Goal: Information Seeking & Learning: Learn about a topic

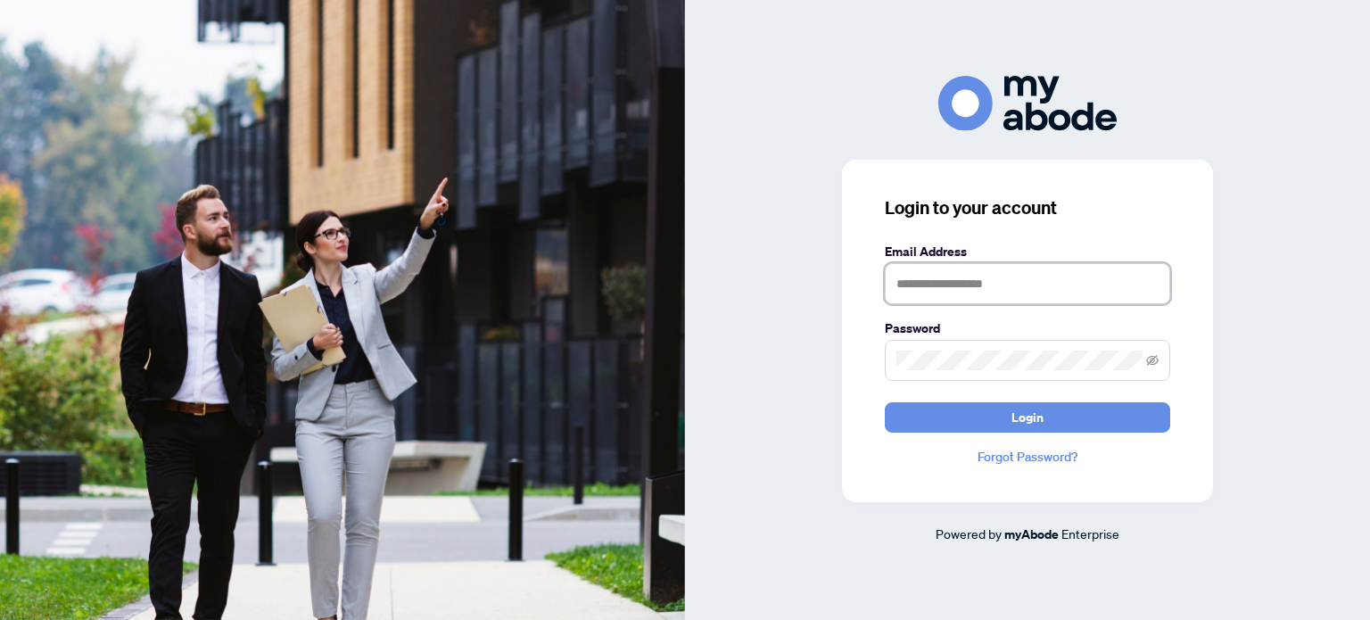
click at [1105, 284] on input "text" at bounding box center [1028, 283] width 286 height 41
type input "**********"
click at [1130, 360] on keeper-lock "Open Keeper Popup" at bounding box center [1130, 360] width 21 height 21
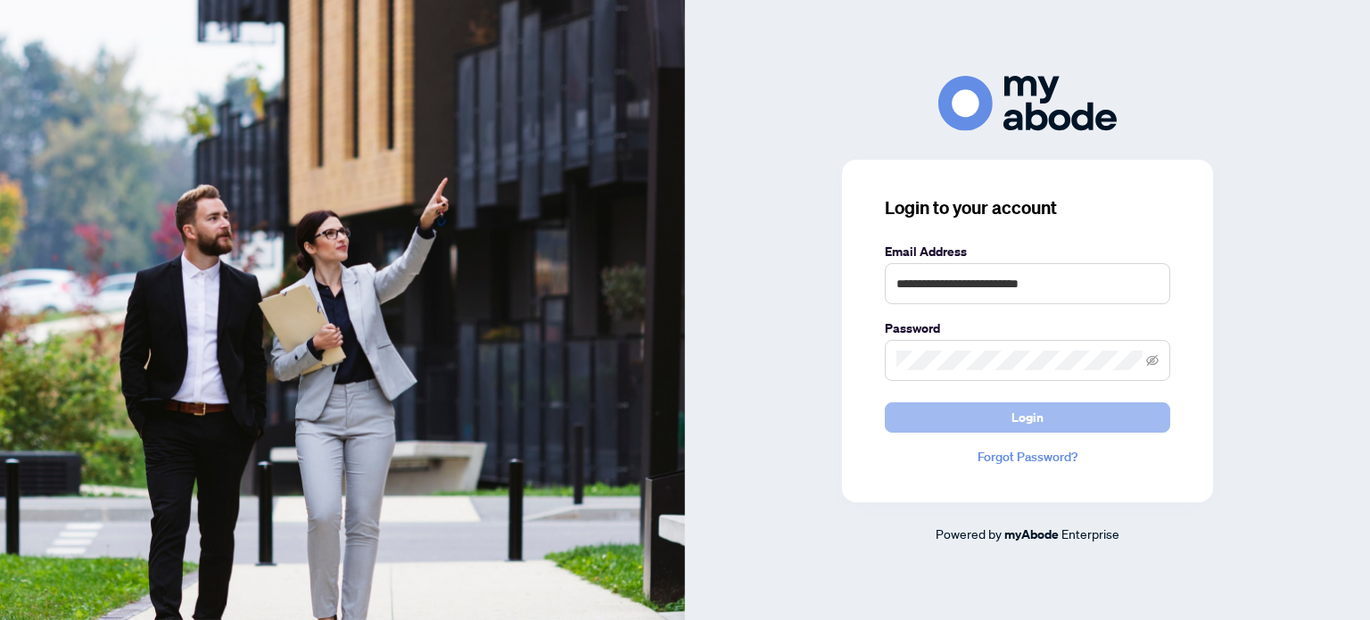
click at [1006, 413] on button "Login" at bounding box center [1028, 417] width 286 height 30
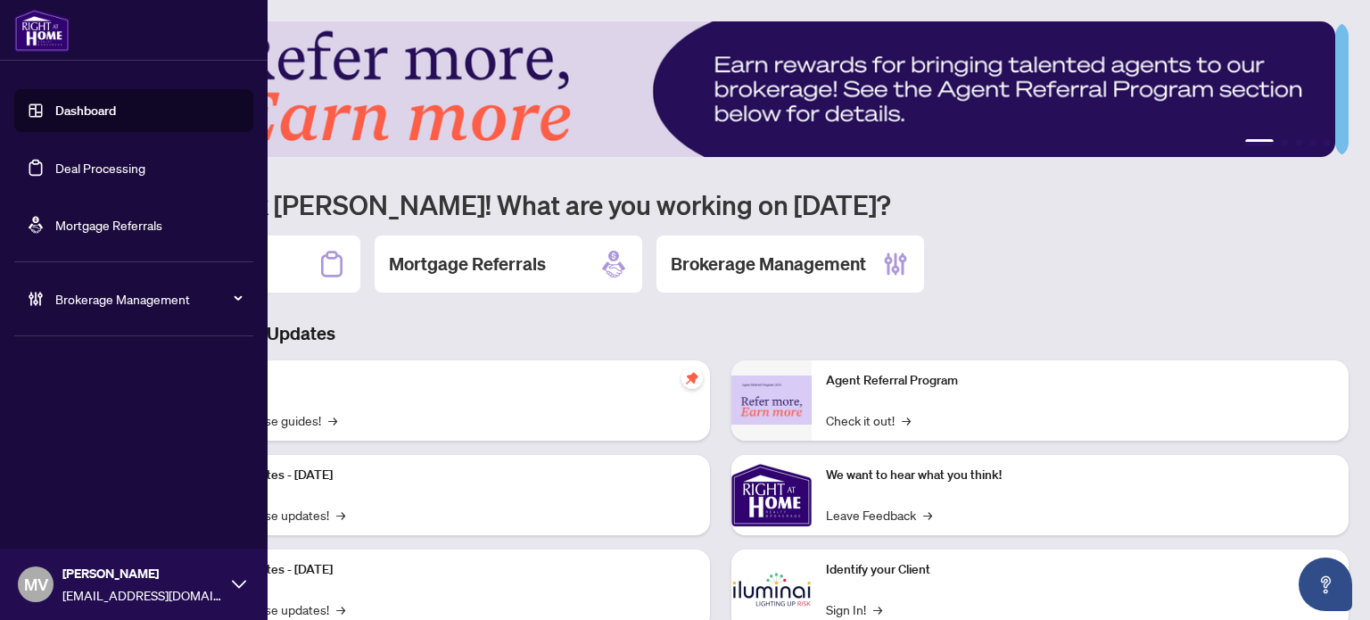
click at [55, 160] on link "Deal Processing" at bounding box center [100, 168] width 90 height 16
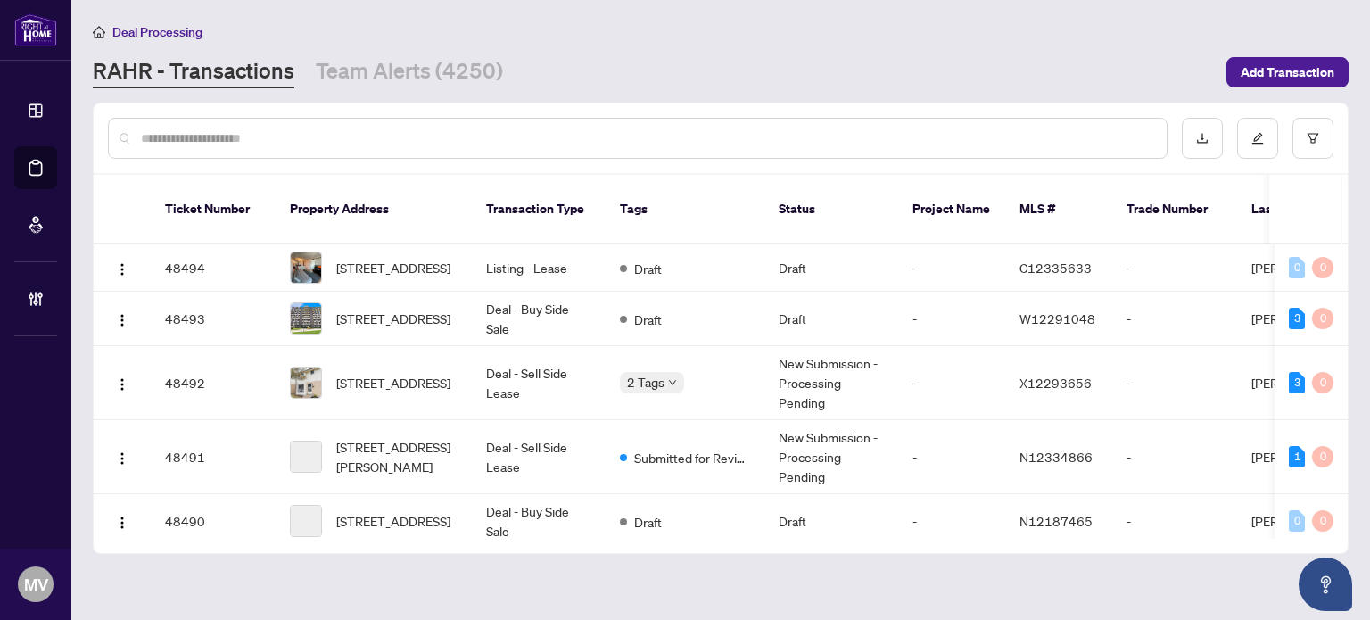
click at [681, 144] on input "text" at bounding box center [647, 138] width 1012 height 20
type input "*"
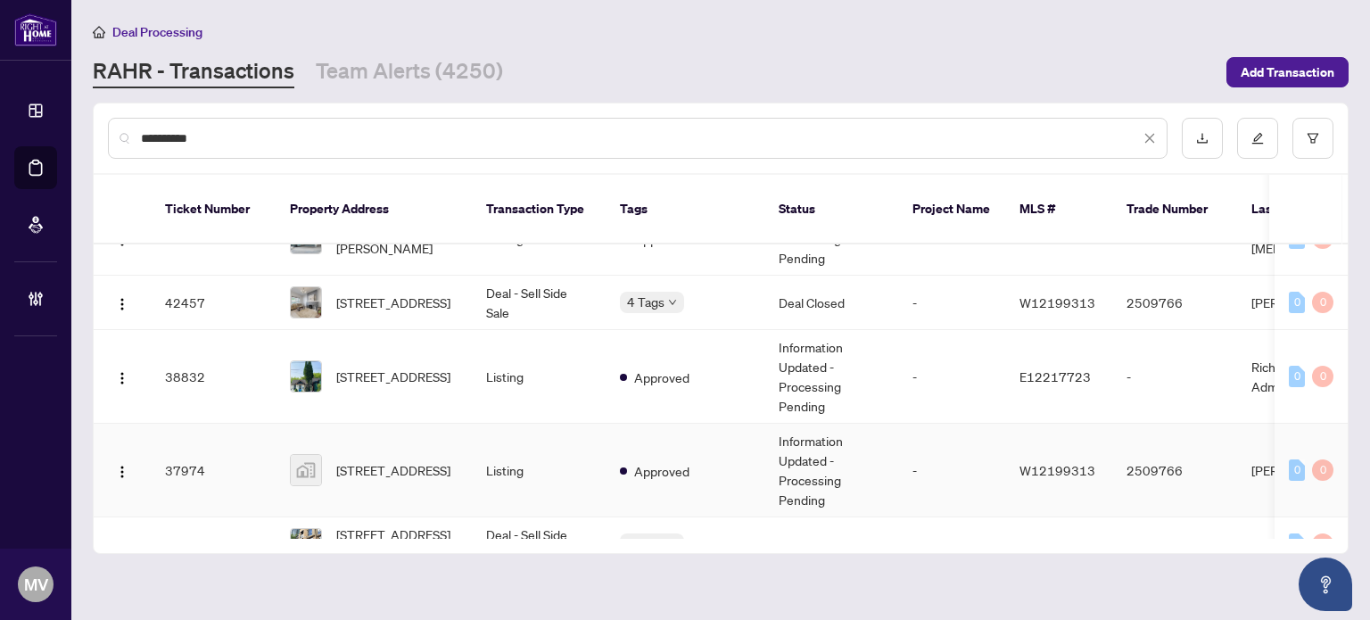
scroll to position [89, 0]
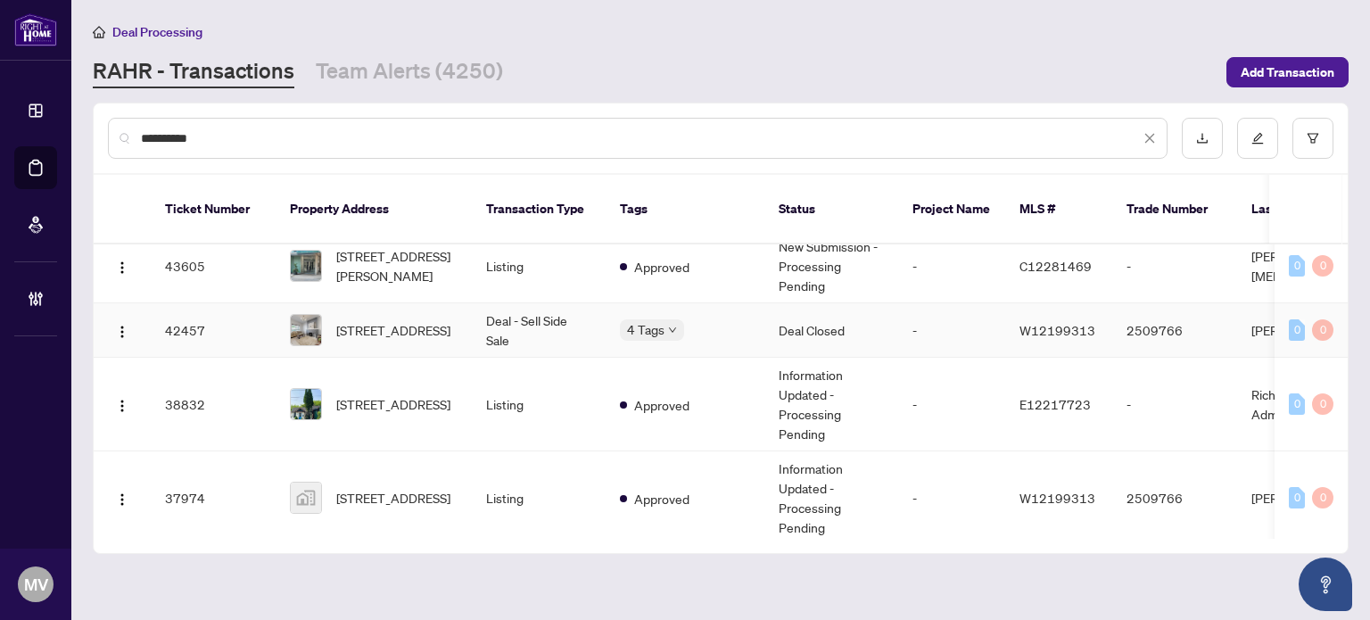
type input "**********"
click at [525, 303] on td "Deal - Sell Side Sale" at bounding box center [539, 330] width 134 height 54
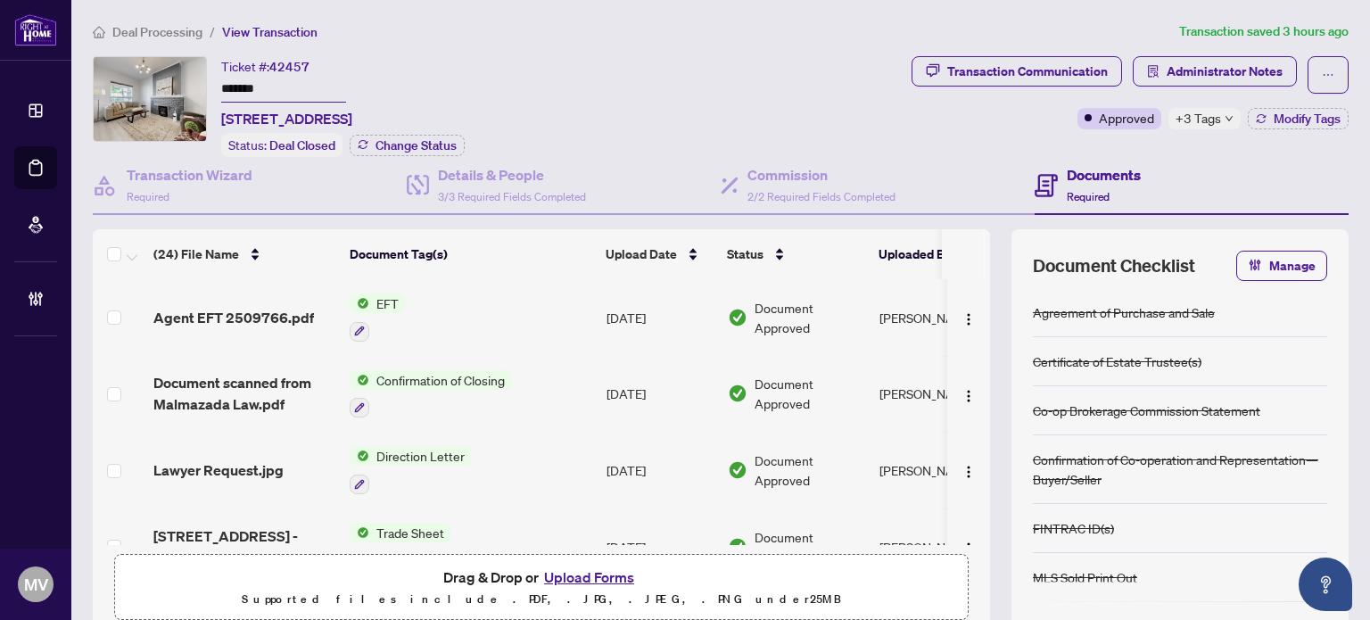
scroll to position [89, 0]
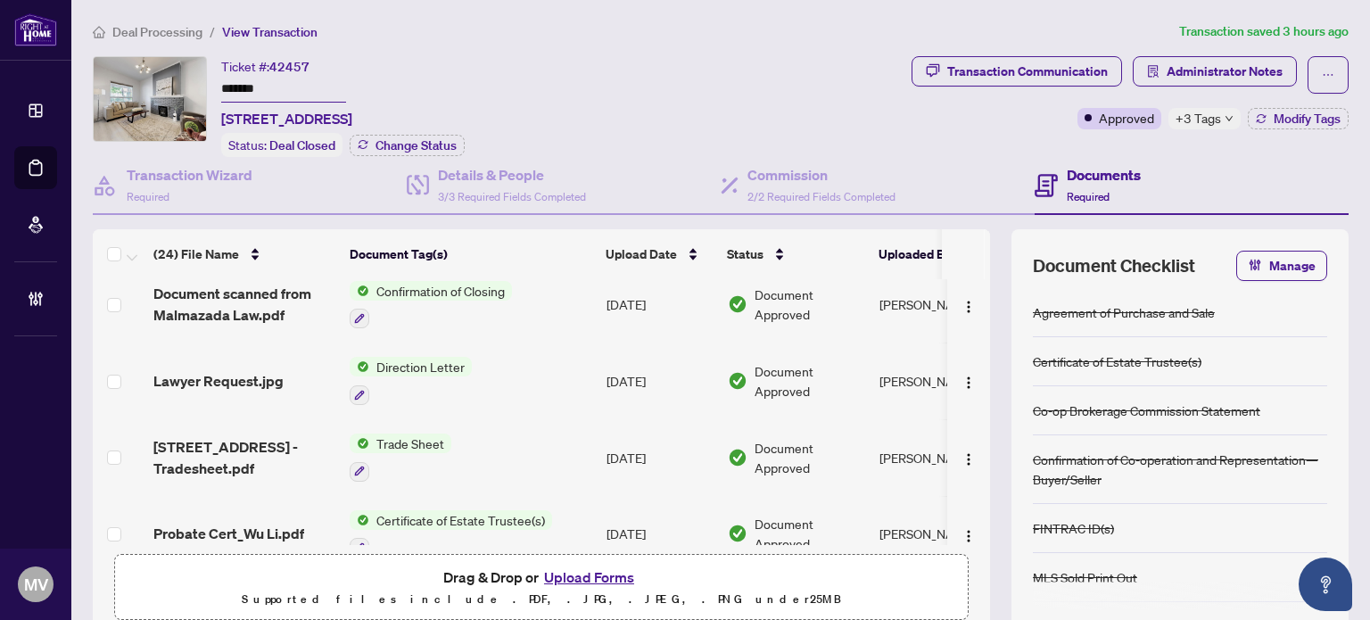
click at [430, 439] on span "Trade Sheet" at bounding box center [410, 444] width 82 height 20
click at [974, 132] on div "Transaction Communication Administrator Notes Approved +3 Tags Modify Tags" at bounding box center [1130, 106] width 444 height 101
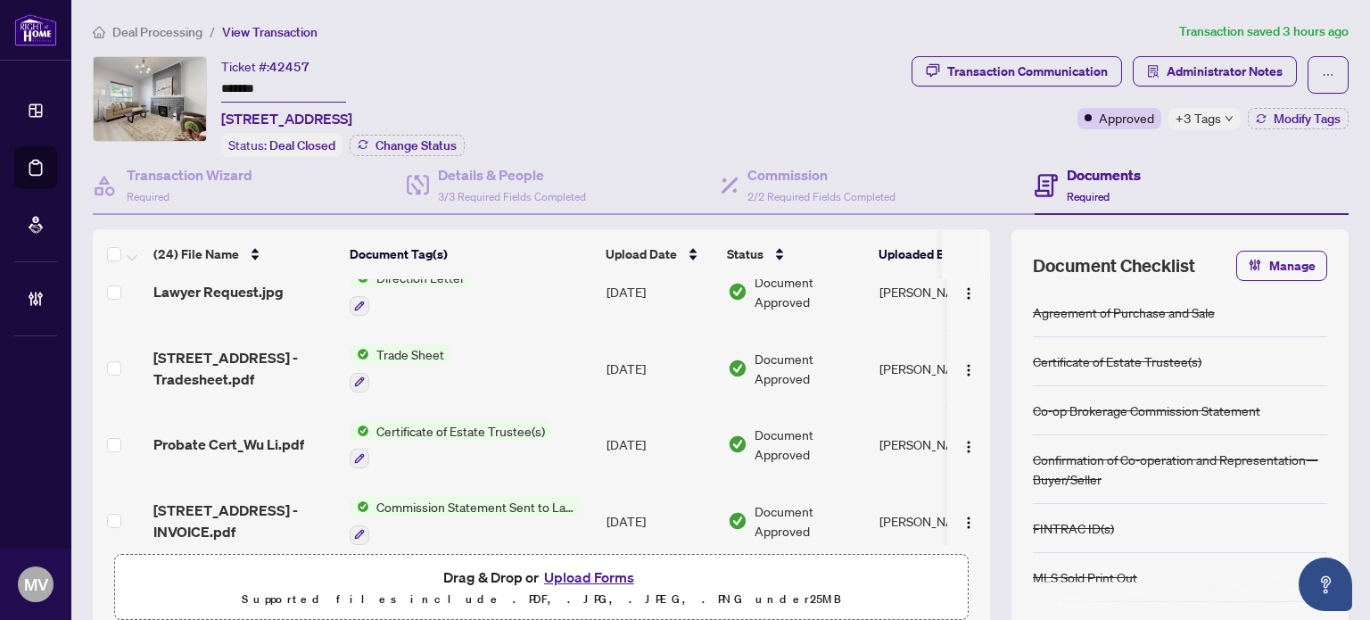
click at [496, 421] on span "Certificate of Estate Trustee(s)" at bounding box center [460, 431] width 183 height 20
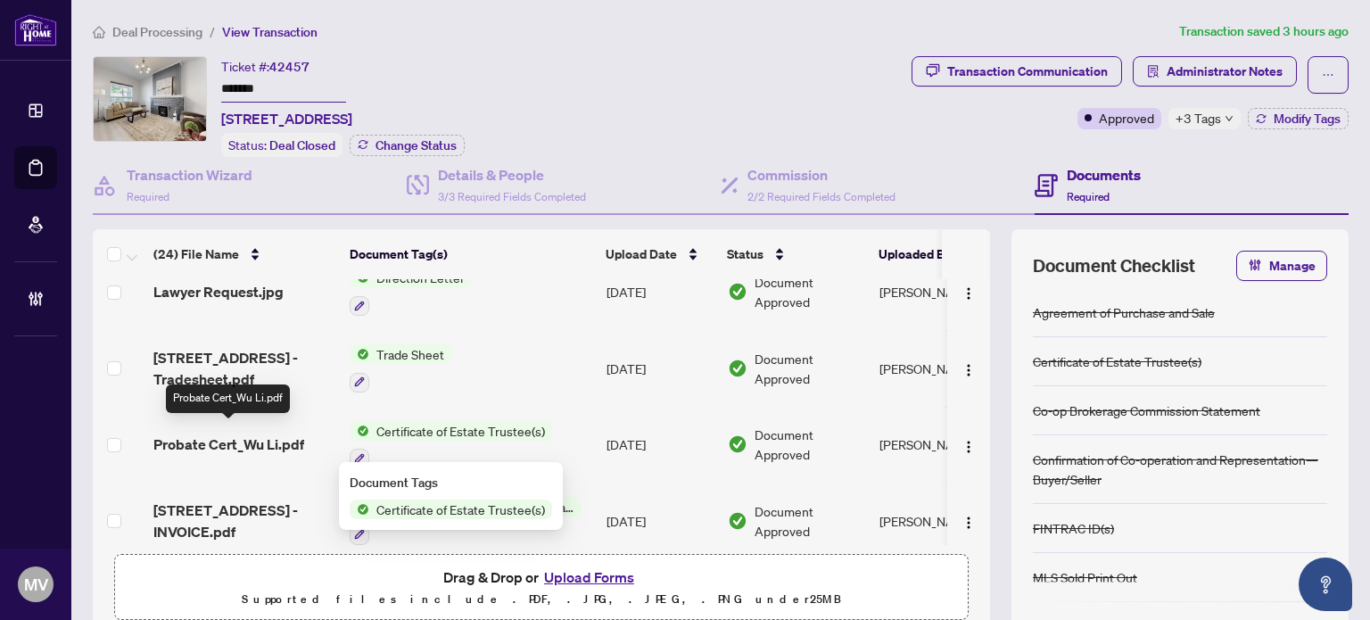
click at [281, 438] on span "Probate Cert_Wu Li.pdf" at bounding box center [228, 444] width 151 height 21
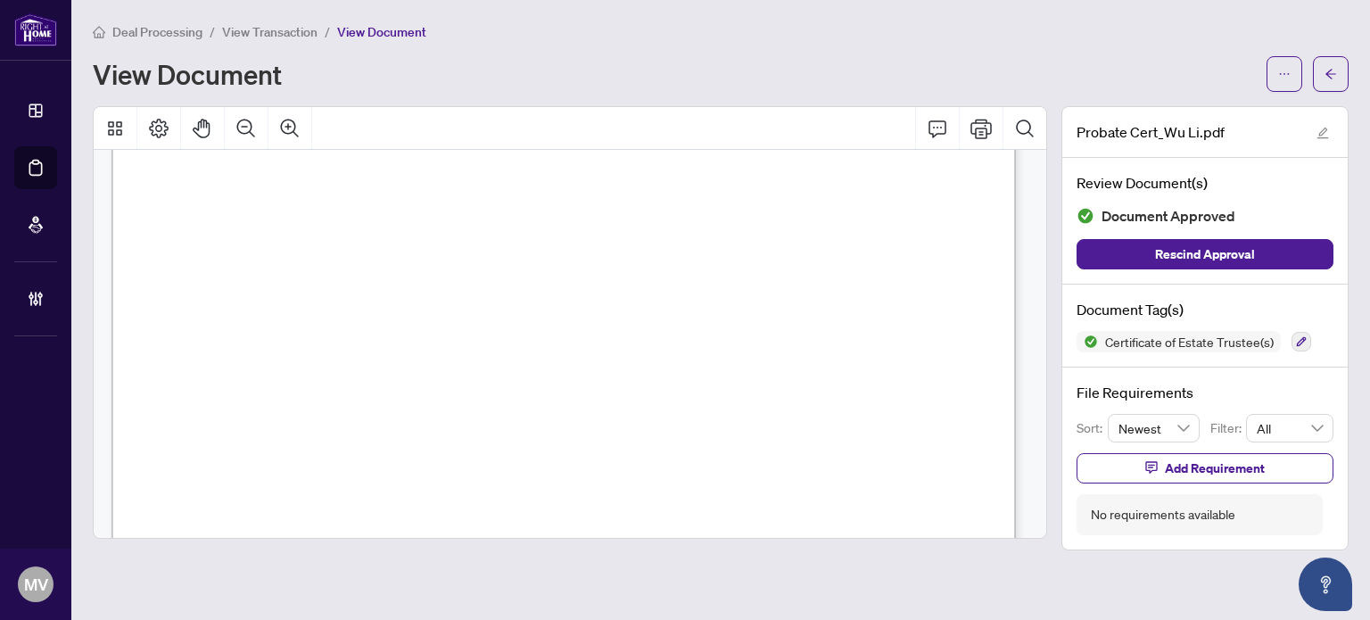
scroll to position [446, 0]
click at [1335, 60] on span "button" at bounding box center [1331, 74] width 12 height 29
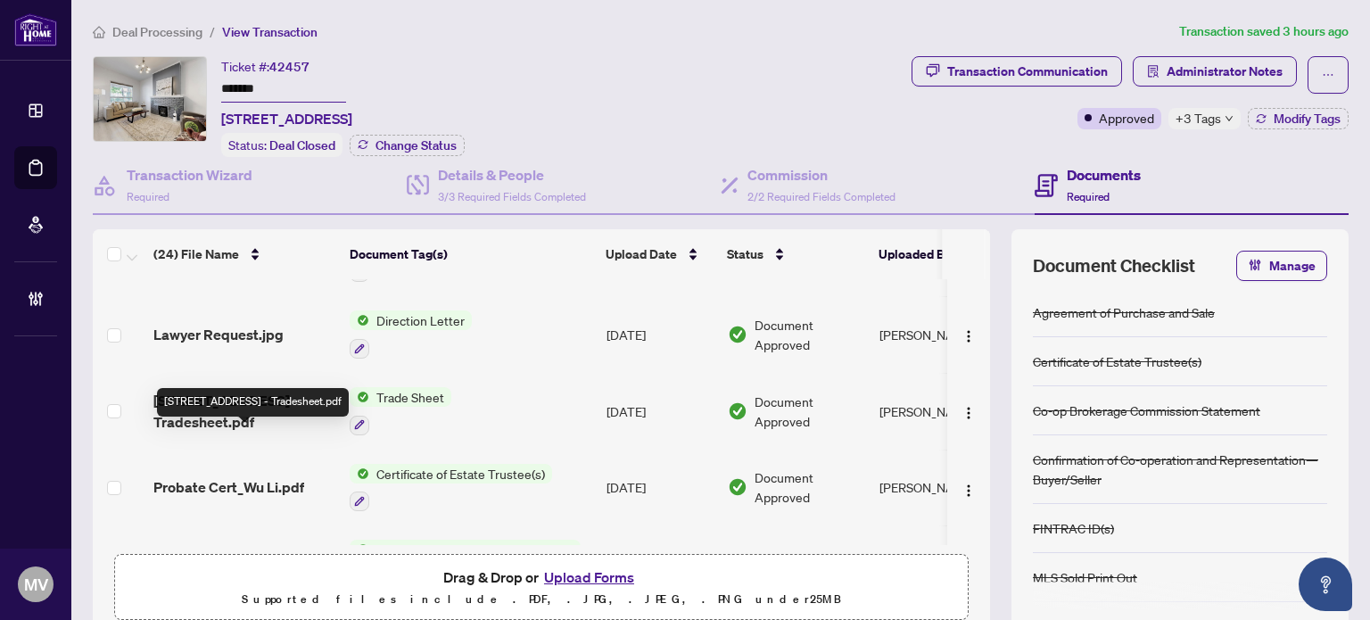
scroll to position [178, 0]
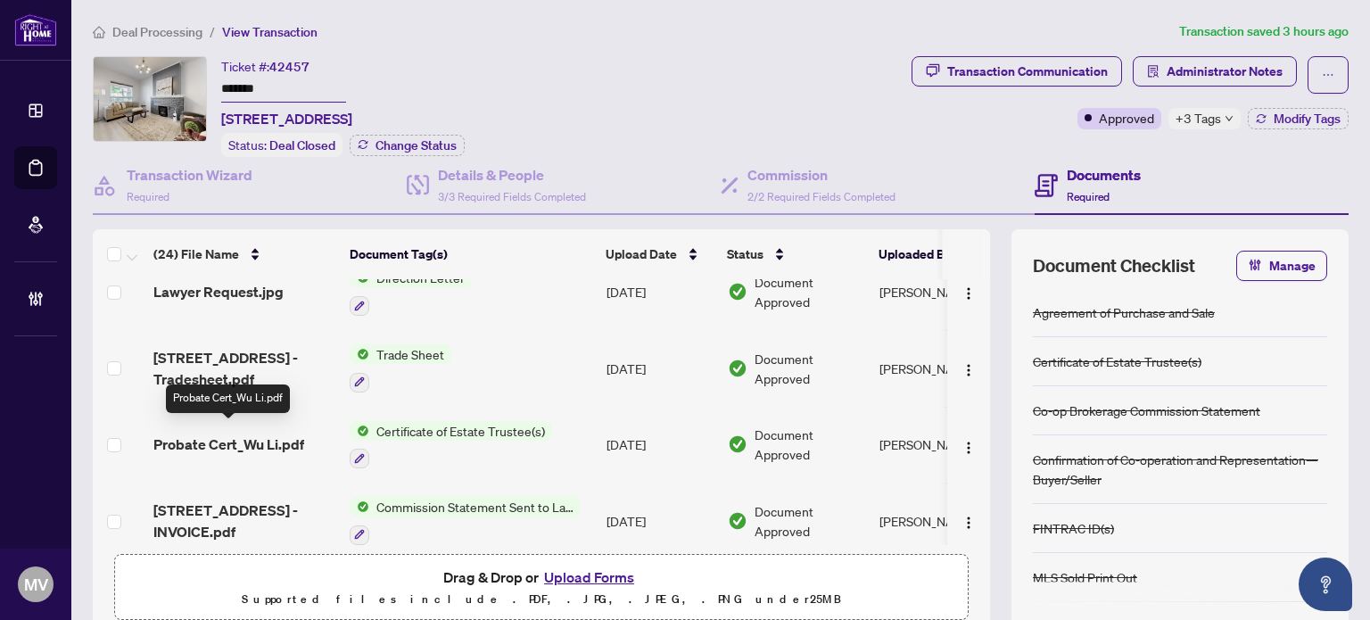
click at [228, 434] on span "Probate Cert_Wu Li.pdf" at bounding box center [228, 444] width 151 height 21
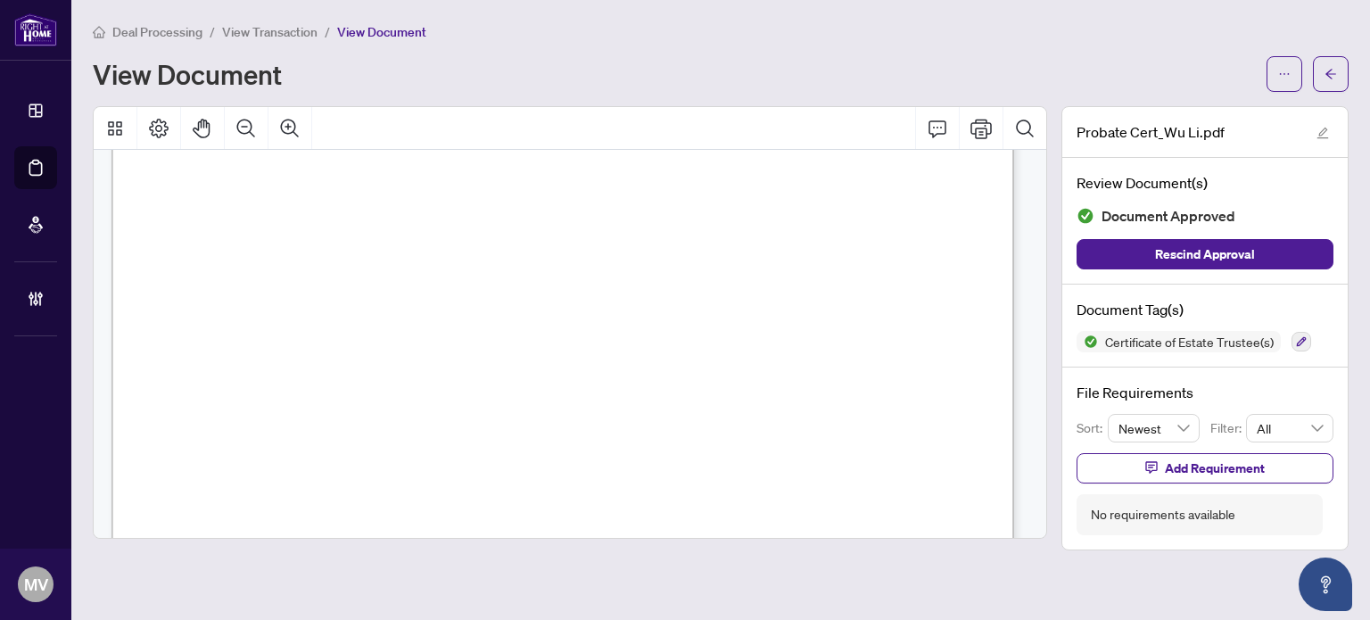
scroll to position [714, 0]
click at [1342, 63] on button "button" at bounding box center [1331, 74] width 36 height 36
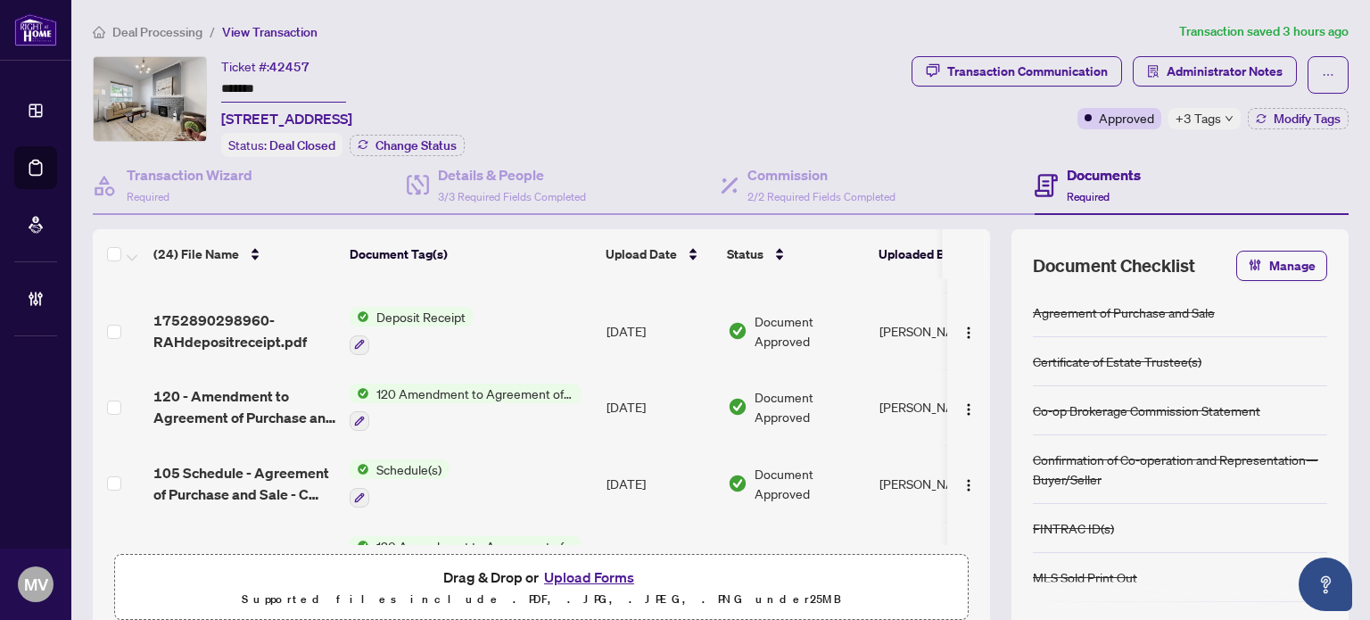
scroll to position [625, 0]
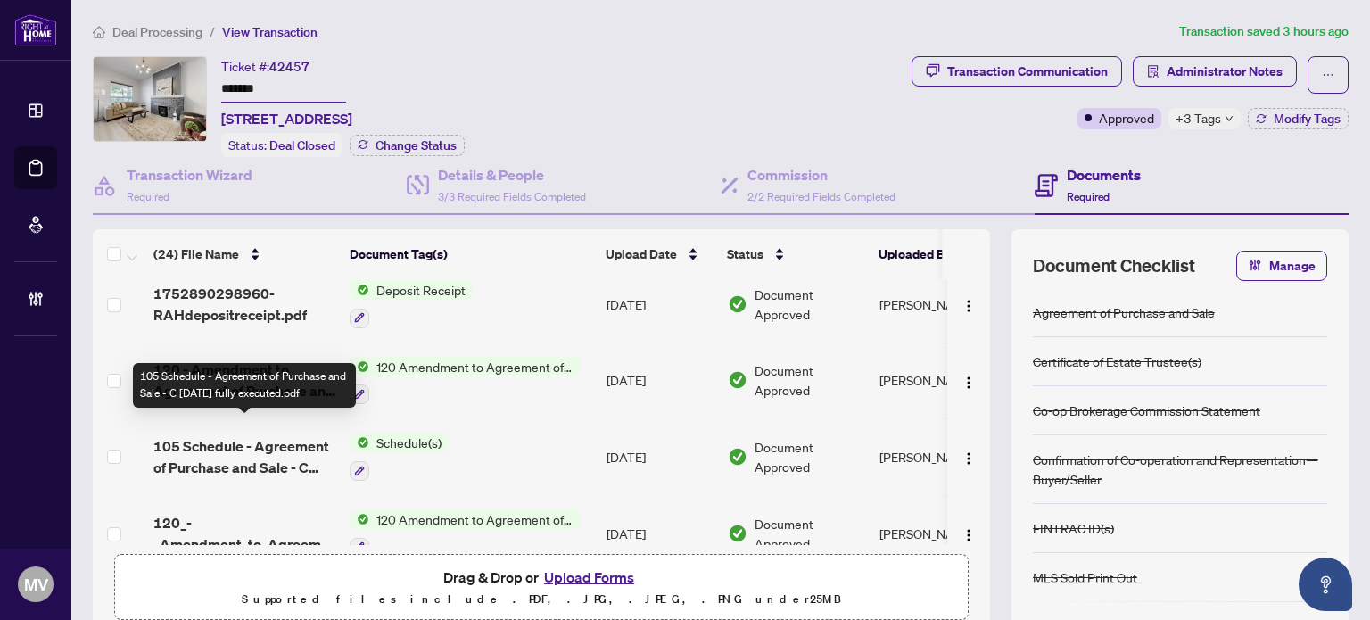
click at [255, 451] on span "105 Schedule - Agreement of Purchase and Sale - C [DATE] fully executed.pdf" at bounding box center [244, 456] width 182 height 43
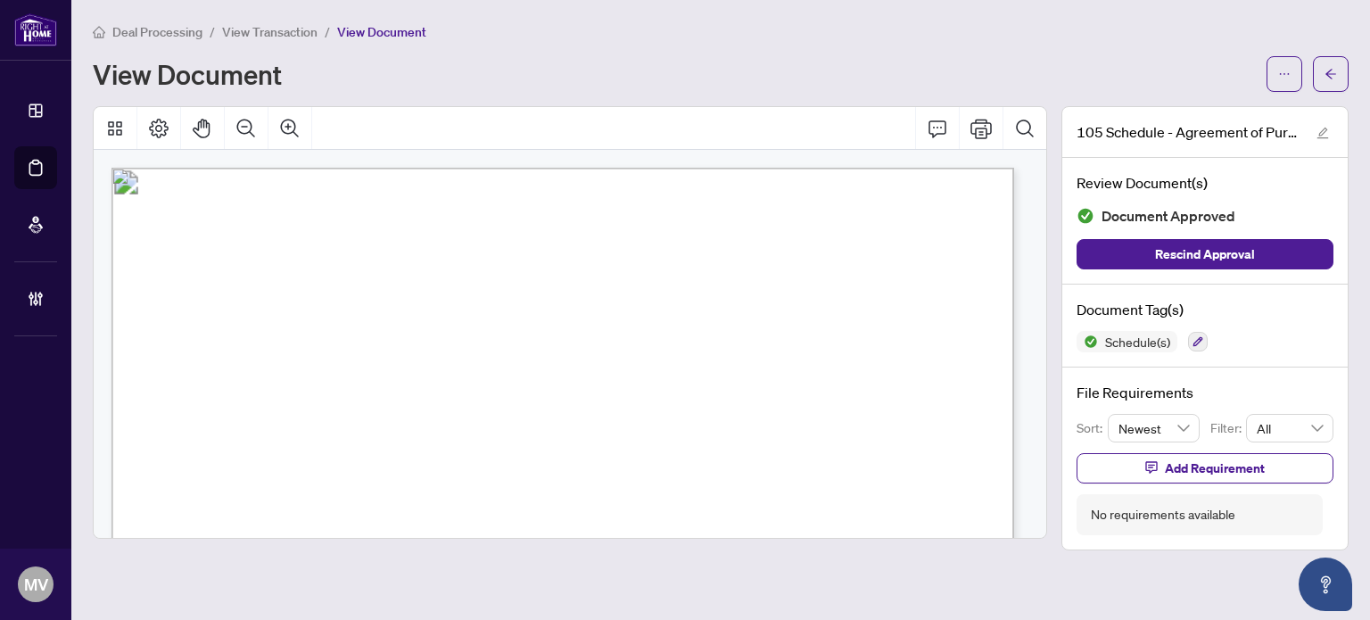
click at [1323, 95] on div "Deal Processing / View Transaction / View Document View Document 105 Schedule -…" at bounding box center [721, 285] width 1256 height 529
click at [1331, 83] on span "button" at bounding box center [1331, 74] width 12 height 29
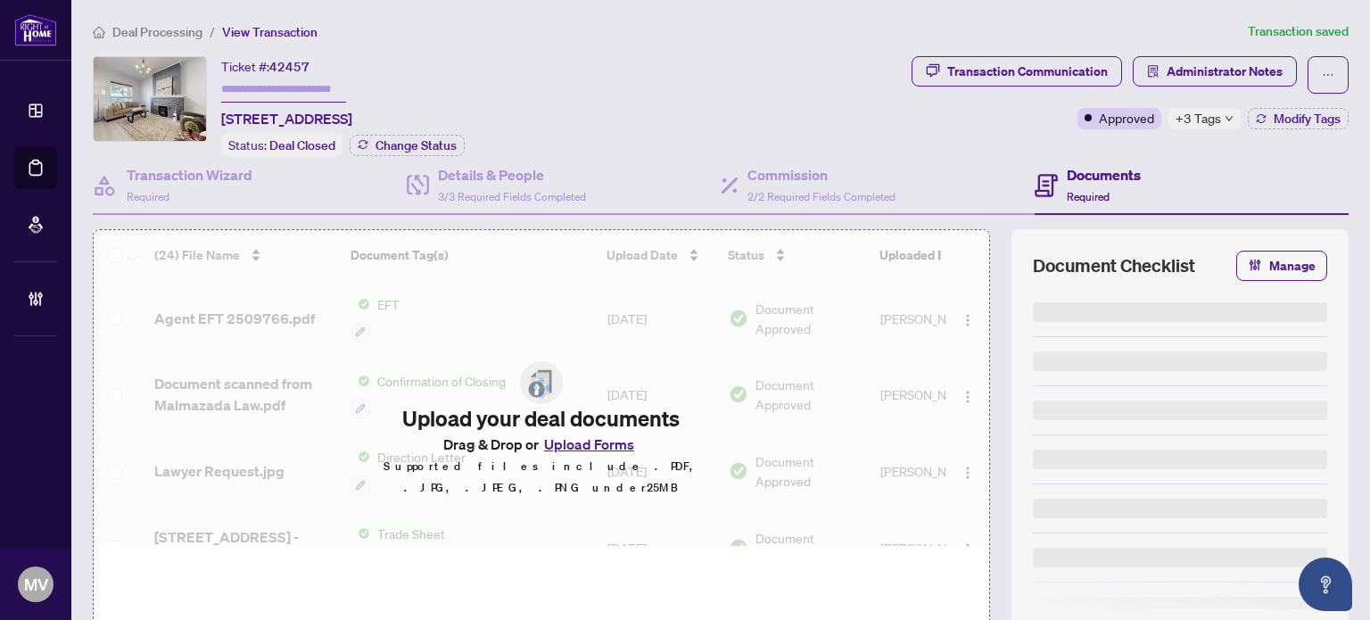
type input "*******"
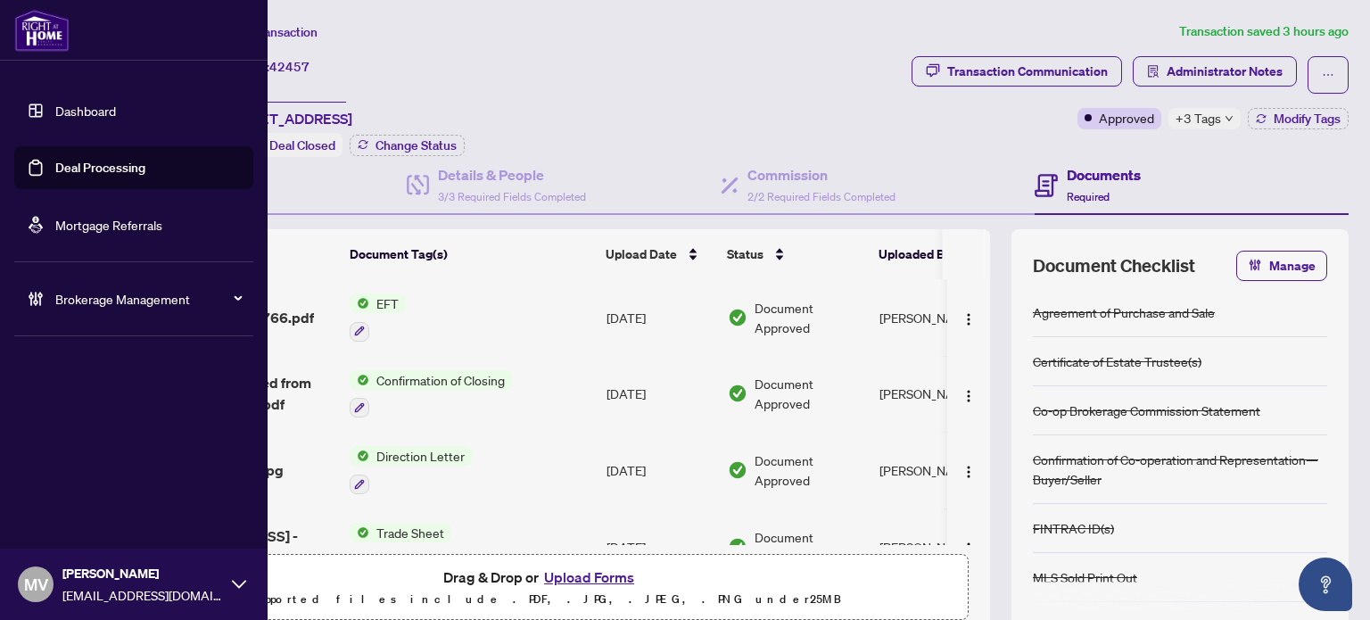
click at [55, 175] on link "Deal Processing" at bounding box center [100, 168] width 90 height 16
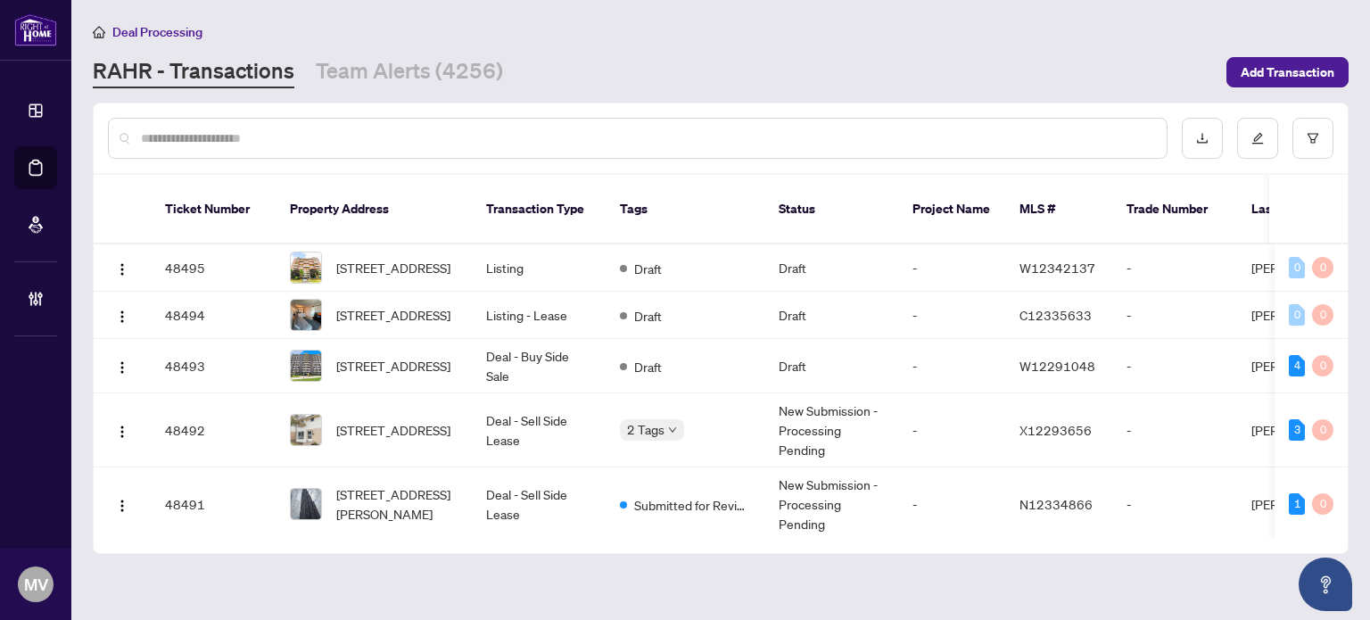
click at [512, 133] on input "text" at bounding box center [647, 138] width 1012 height 20
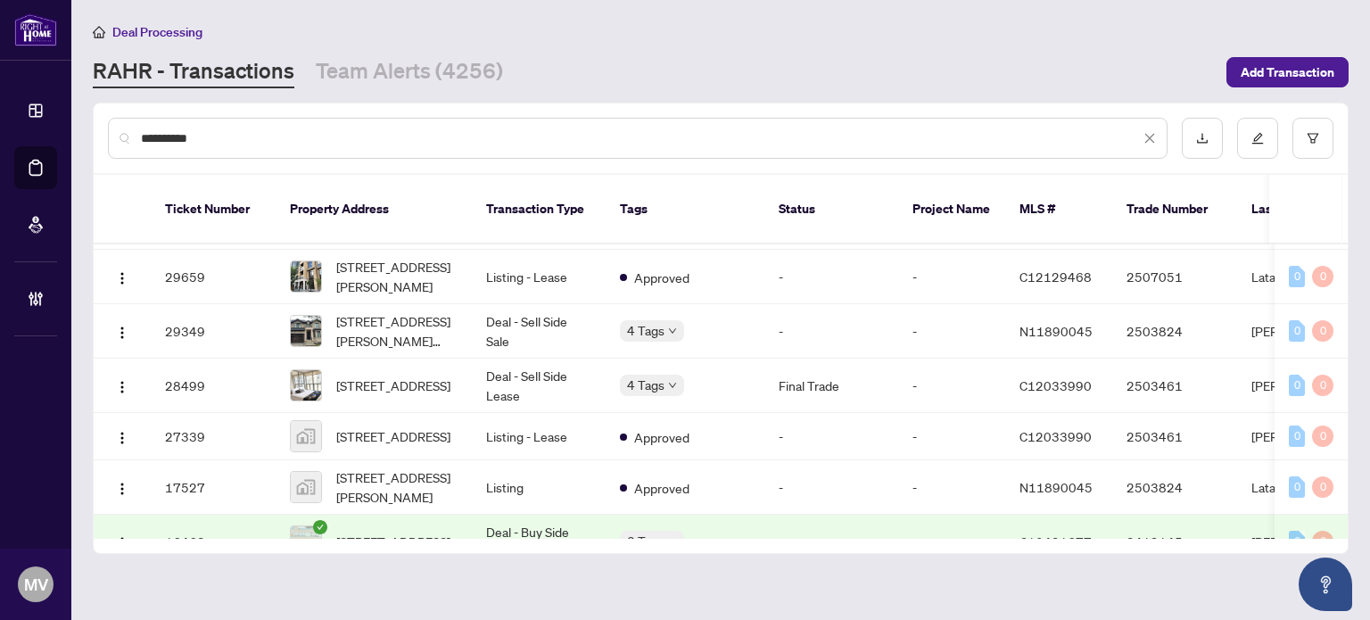
scroll to position [409, 0]
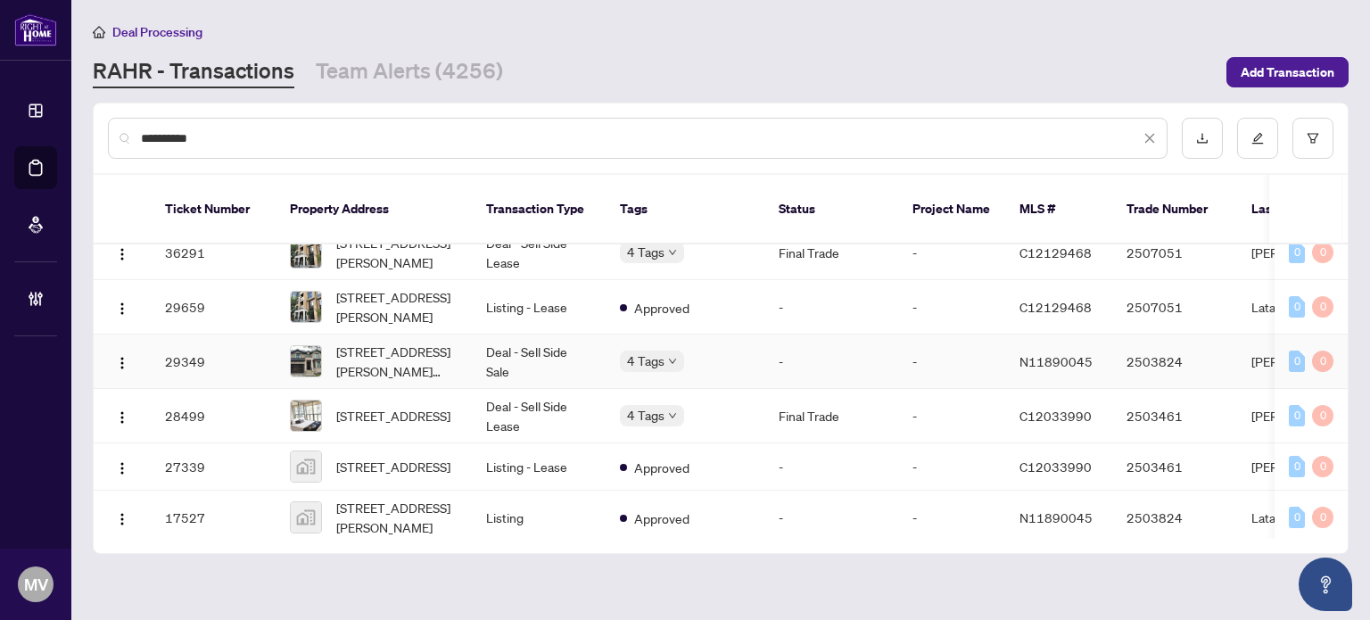
type input "**********"
click at [506, 336] on td "Deal - Sell Side Sale" at bounding box center [539, 362] width 134 height 54
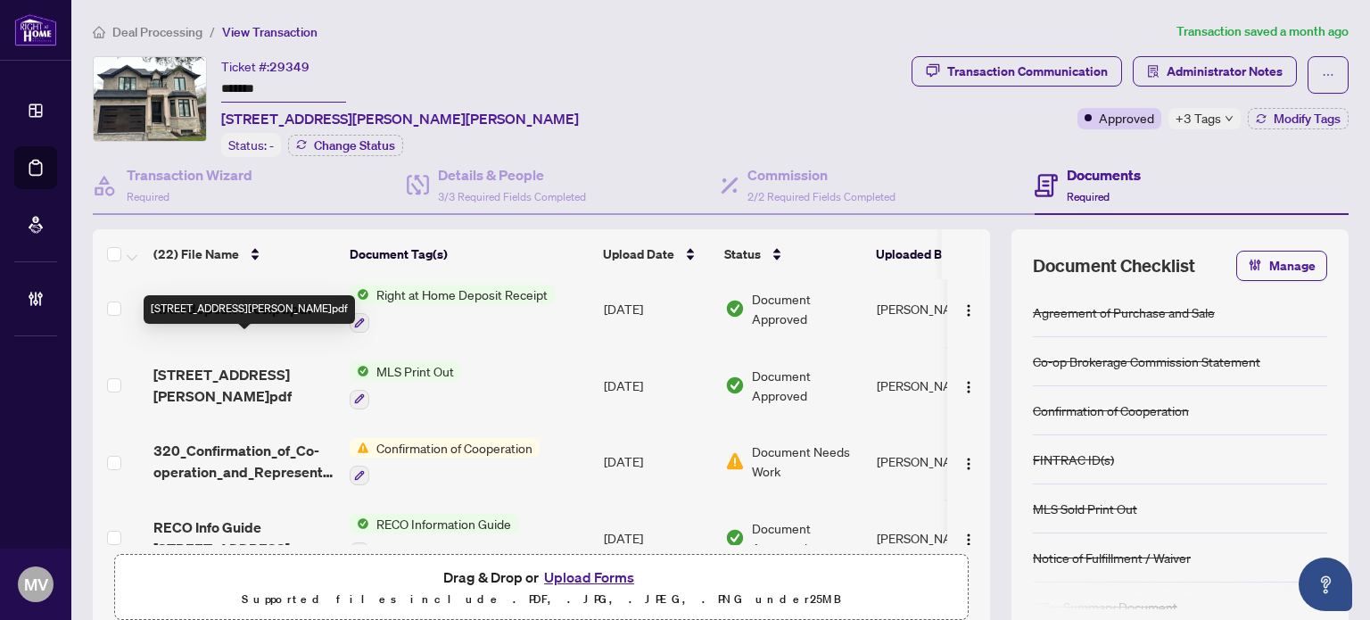
scroll to position [803, 0]
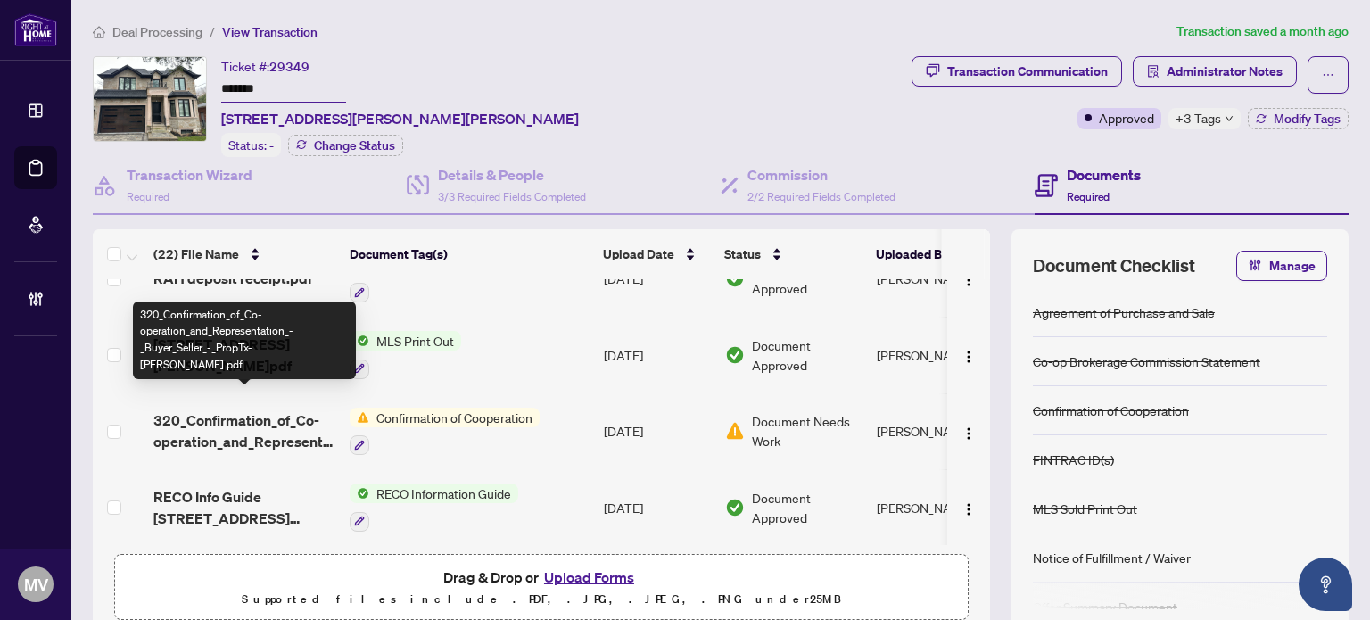
click at [260, 410] on span "320_Confirmation_of_Co-operation_and_Representation_-_Buyer_Seller_-_PropTx-[PE…" at bounding box center [244, 431] width 182 height 43
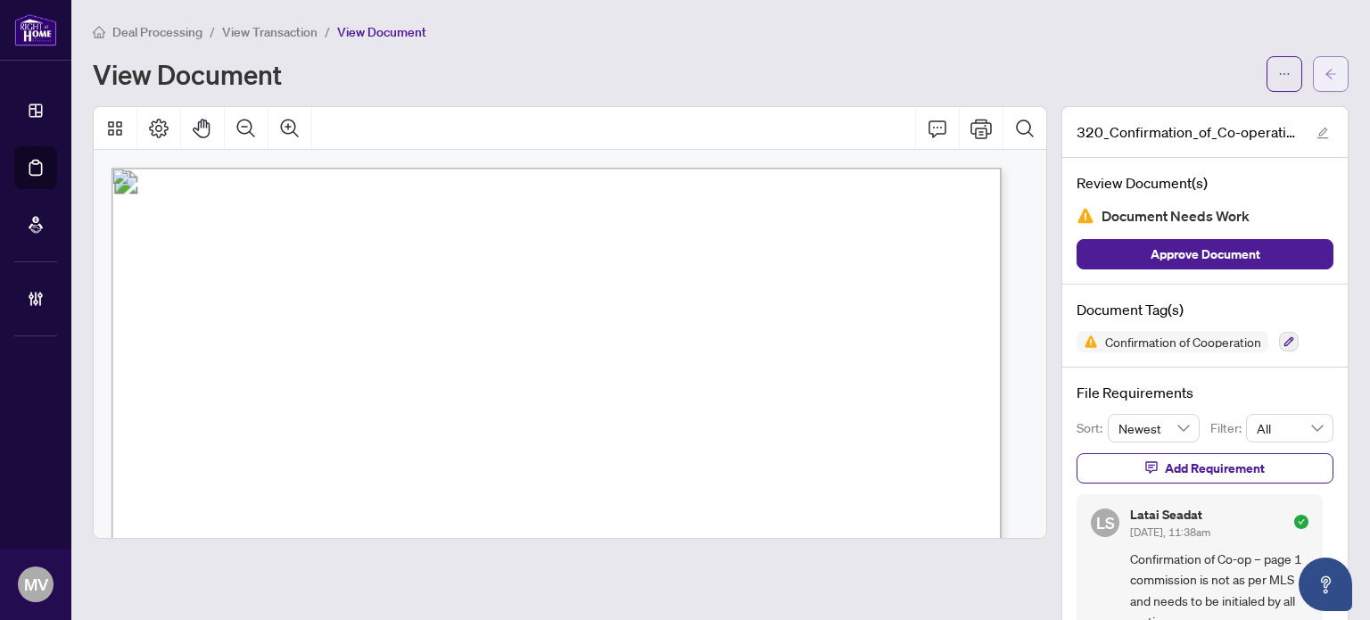
click at [1325, 78] on icon "arrow-left" at bounding box center [1331, 74] width 12 height 12
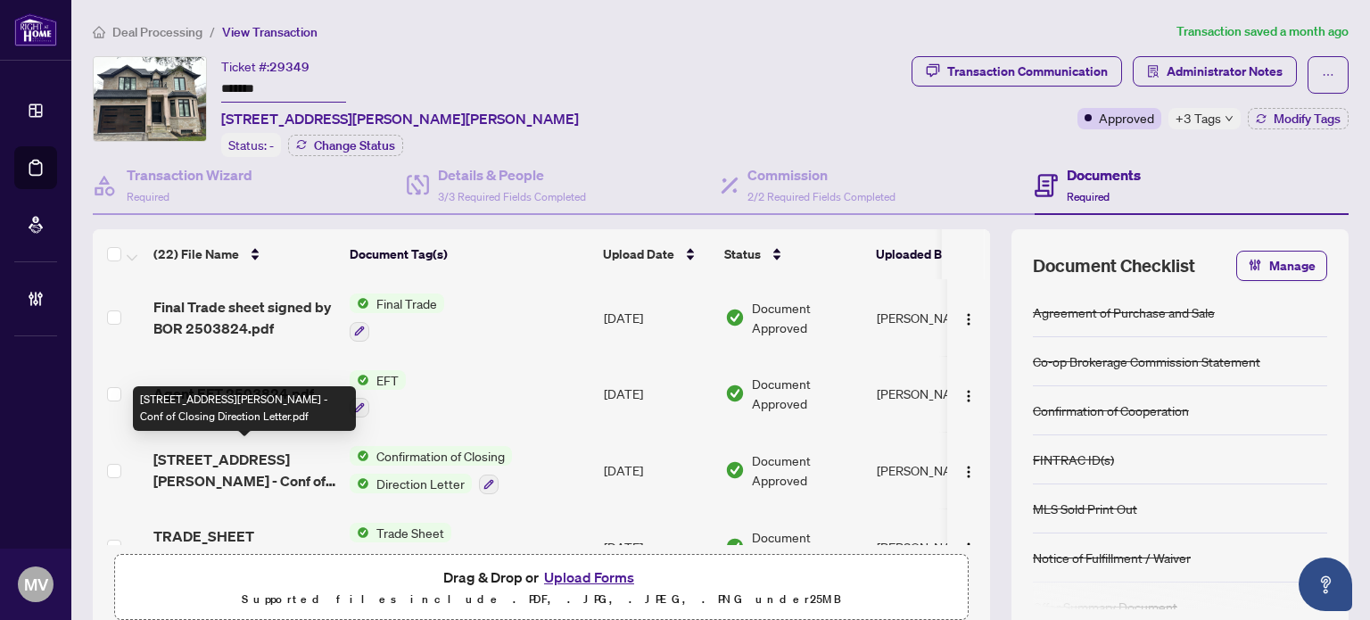
click at [275, 459] on span "[STREET_ADDRESS][PERSON_NAME] - Conf of Closing Direction Letter.pdf" at bounding box center [244, 470] width 182 height 43
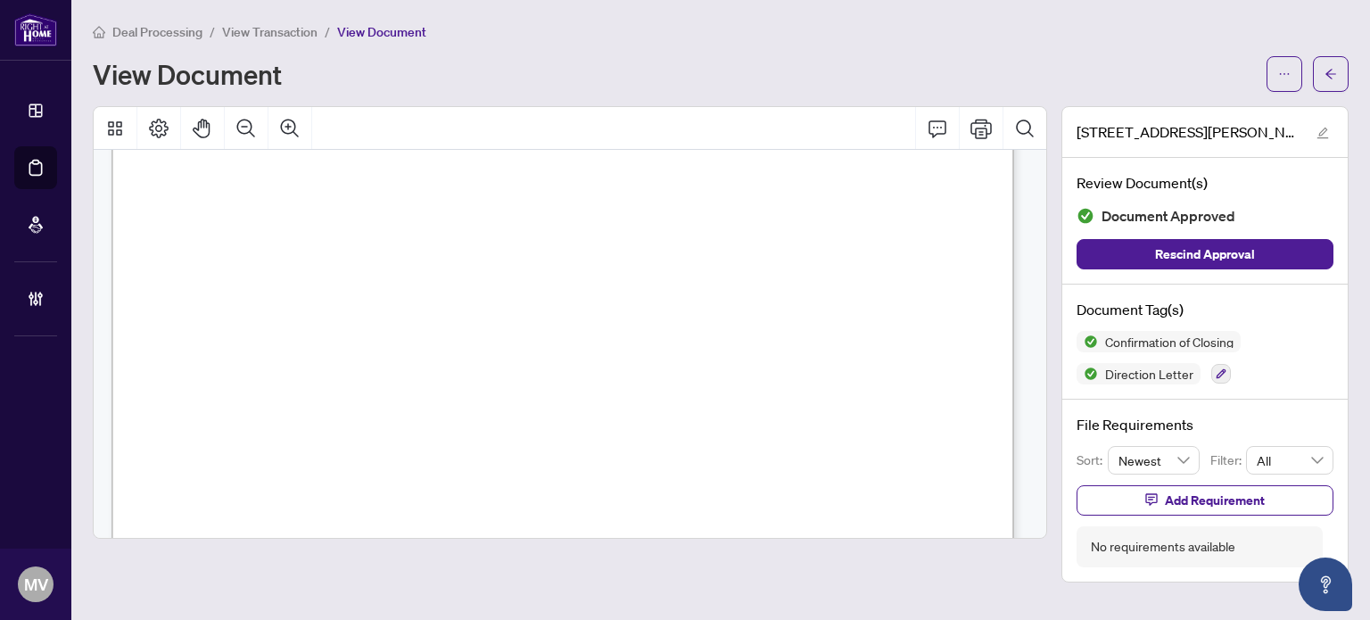
scroll to position [535, 0]
click at [1335, 80] on span "button" at bounding box center [1331, 74] width 12 height 29
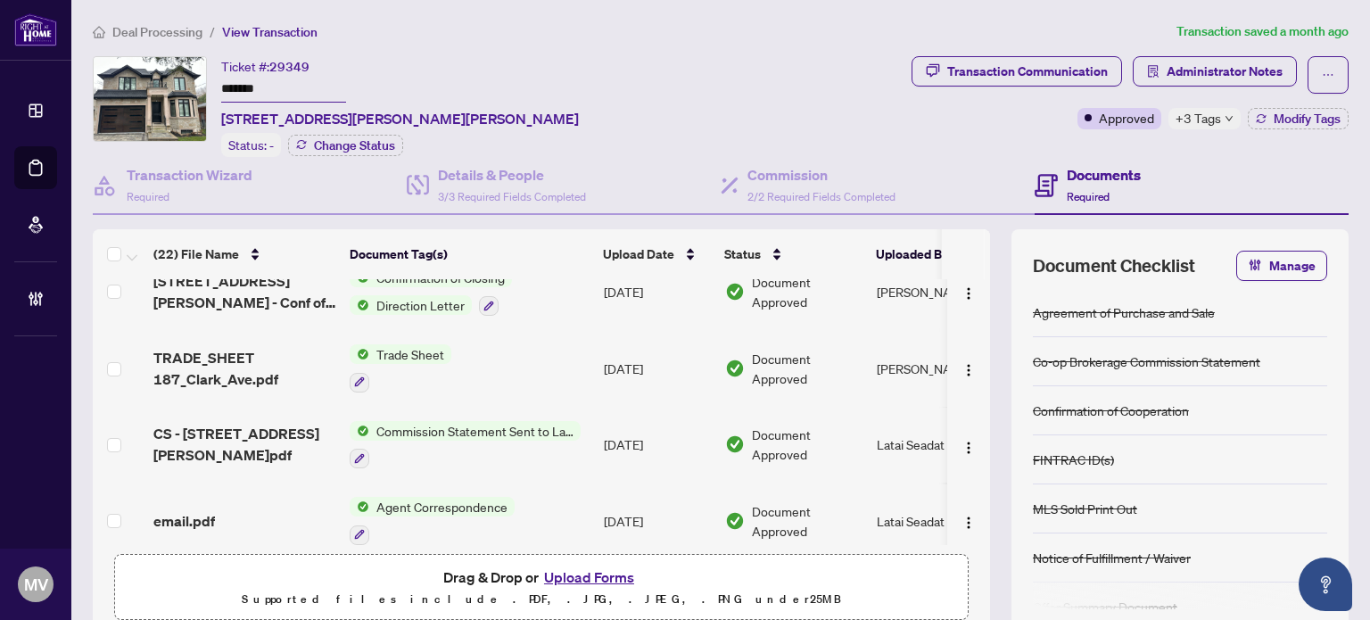
scroll to position [268, 0]
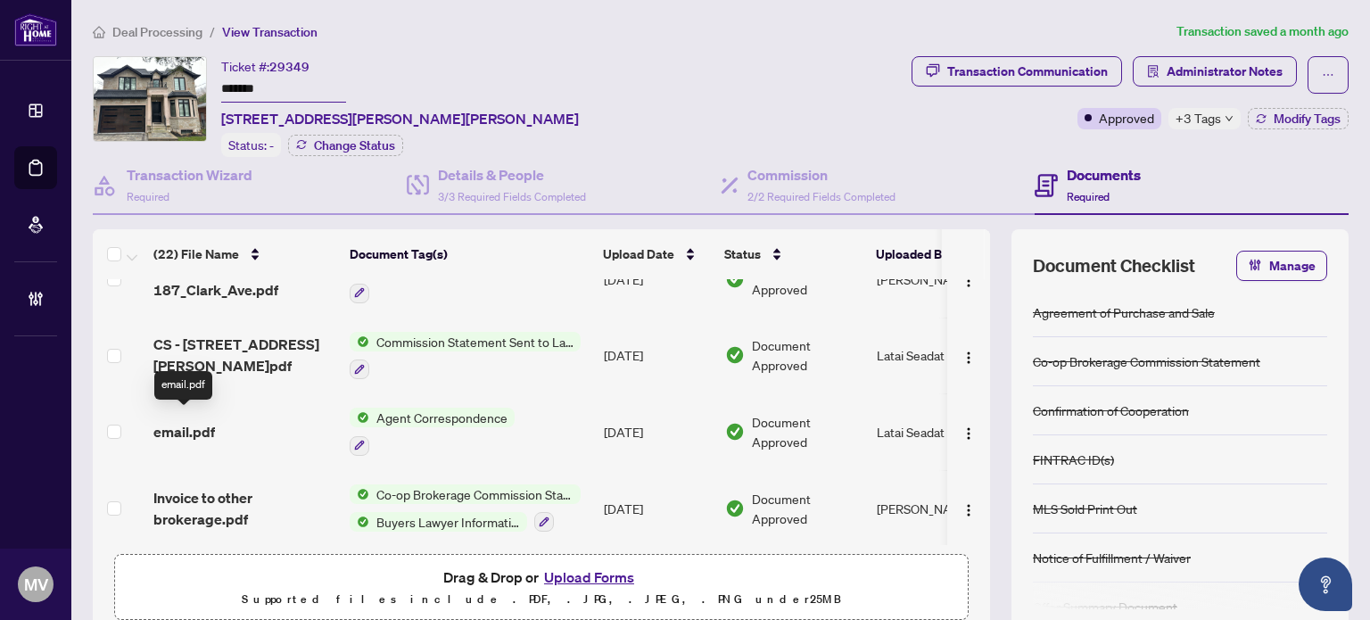
click at [198, 424] on span "email.pdf" at bounding box center [184, 431] width 62 height 21
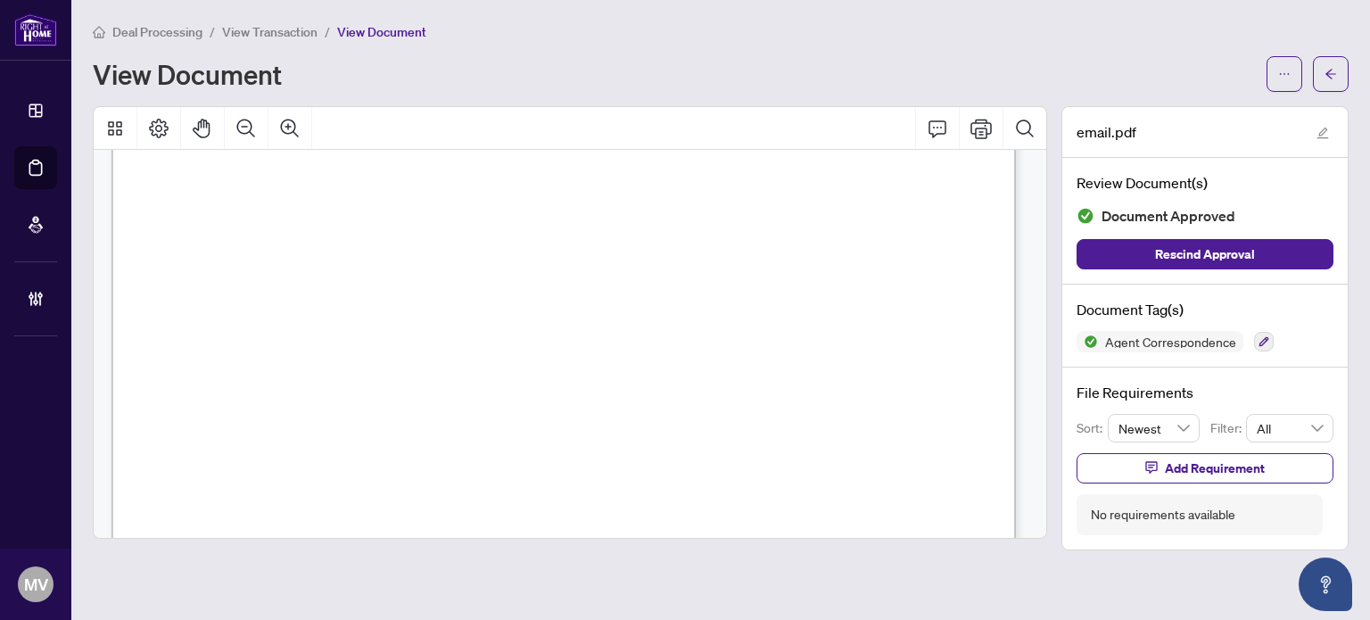
scroll to position [817, 0]
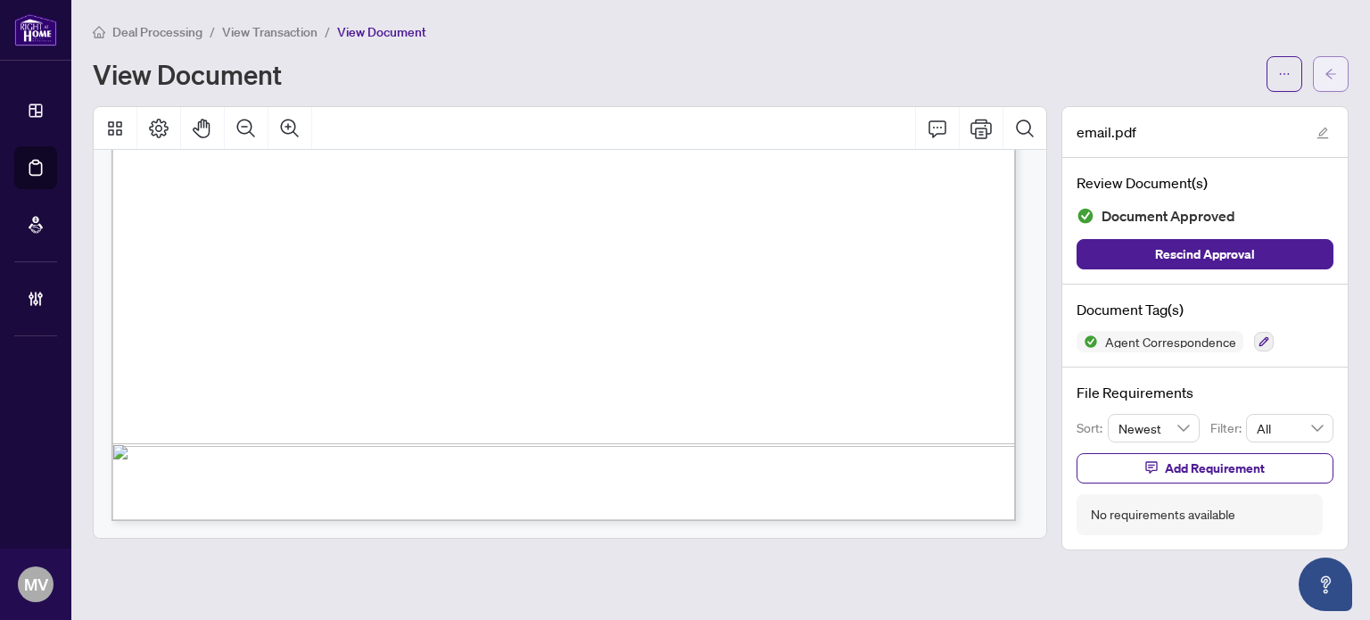
click at [1328, 69] on icon "arrow-left" at bounding box center [1331, 74] width 12 height 12
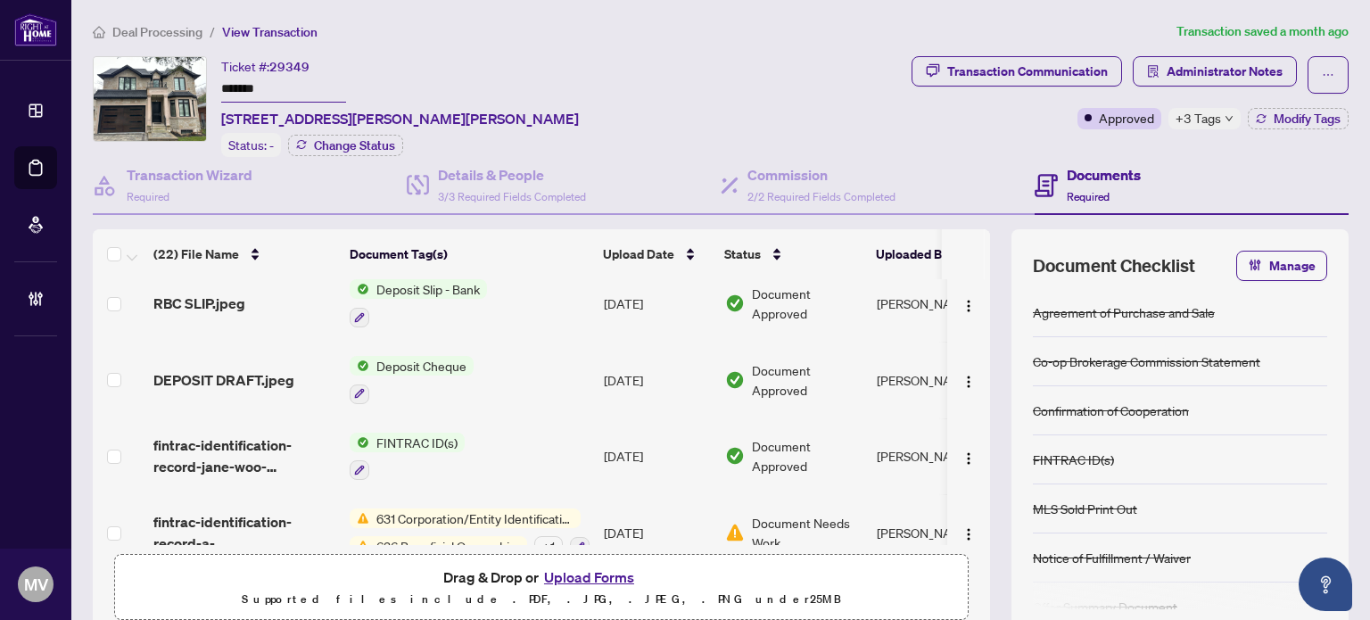
scroll to position [1249, 0]
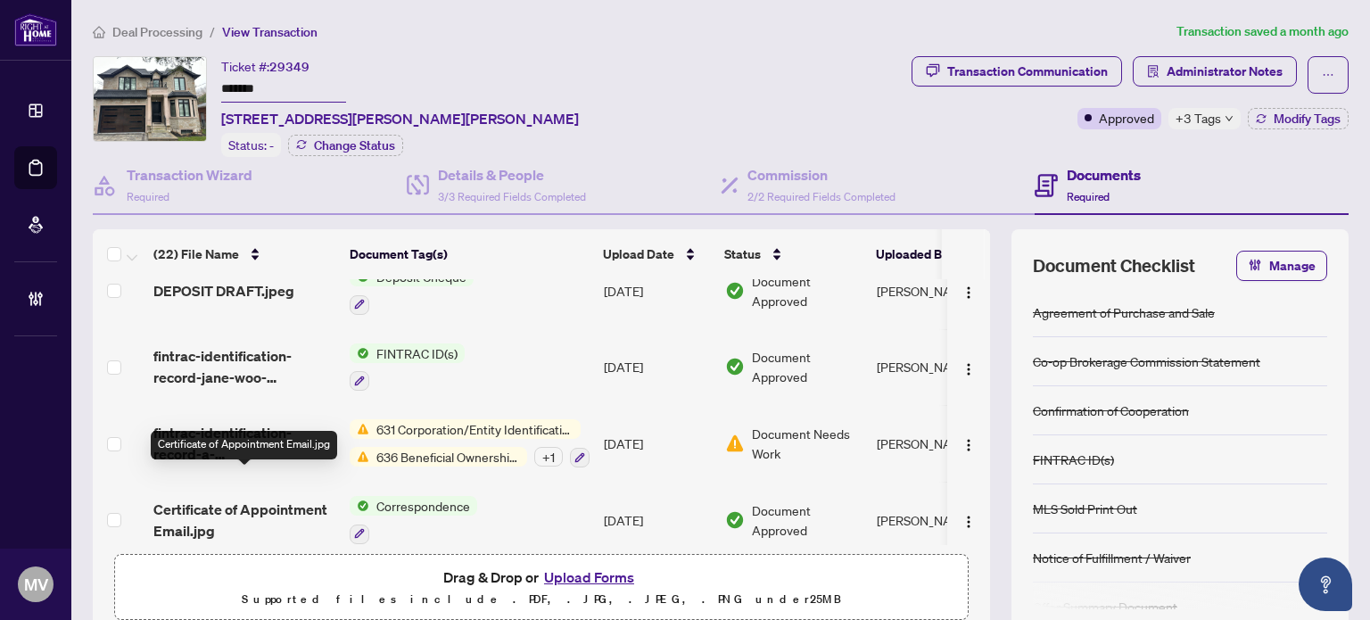
click at [288, 499] on span "Certificate of Appointment Email.jpg" at bounding box center [244, 520] width 182 height 43
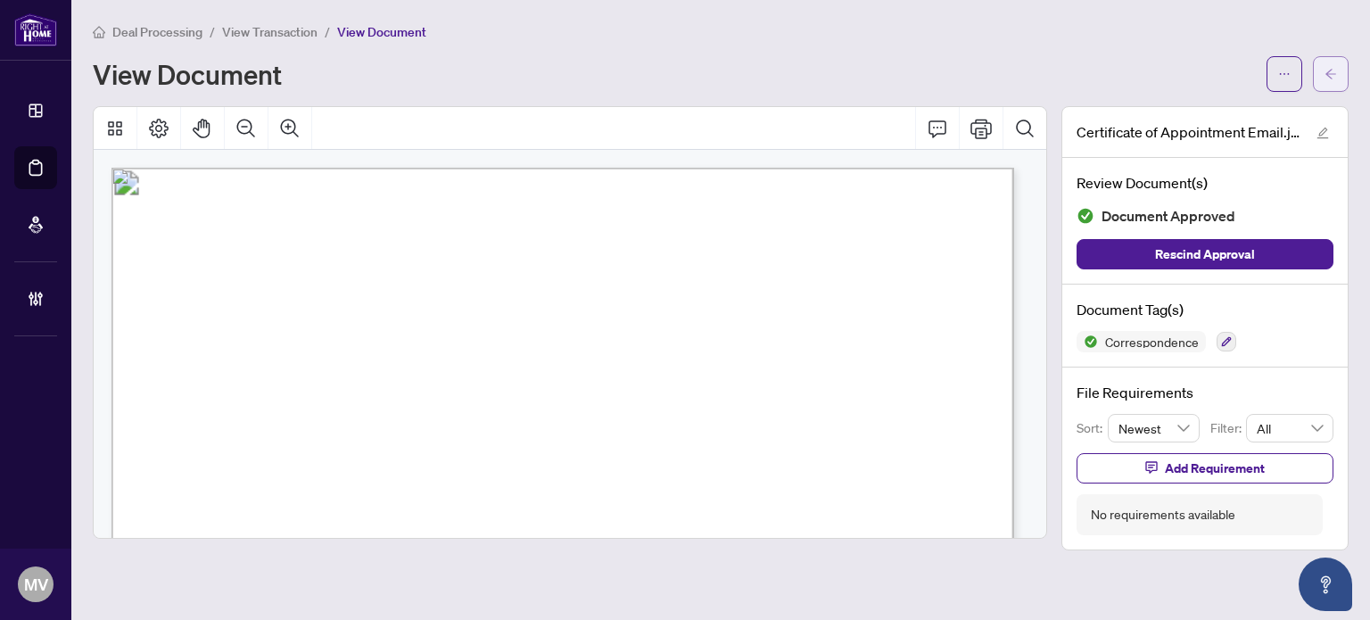
click at [1325, 78] on icon "arrow-left" at bounding box center [1331, 74] width 12 height 12
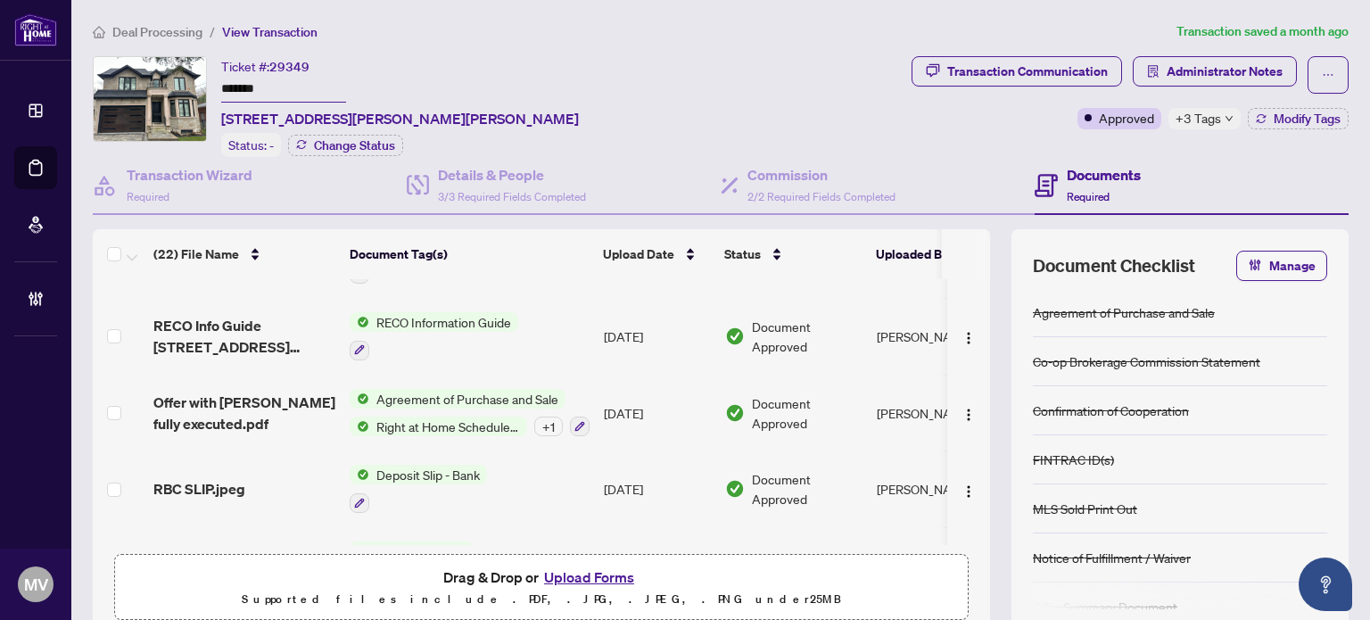
scroll to position [947, 0]
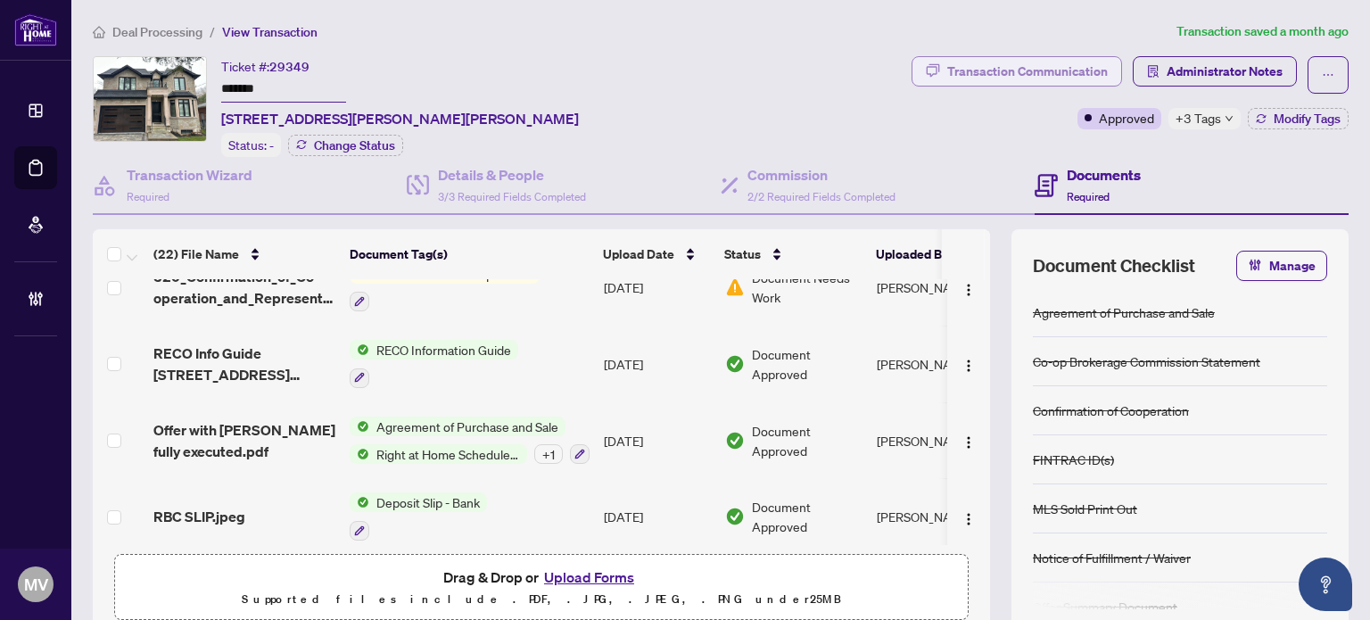
click at [1025, 70] on div "Transaction Communication" at bounding box center [1028, 71] width 161 height 29
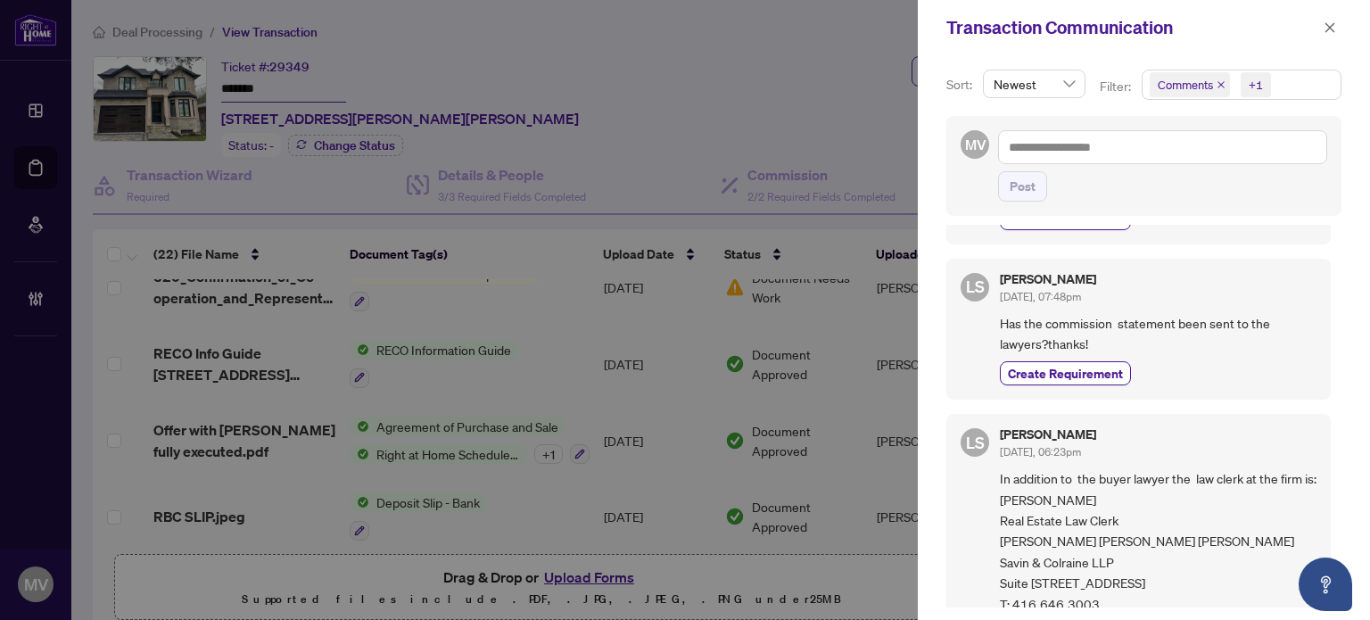
scroll to position [1610, 0]
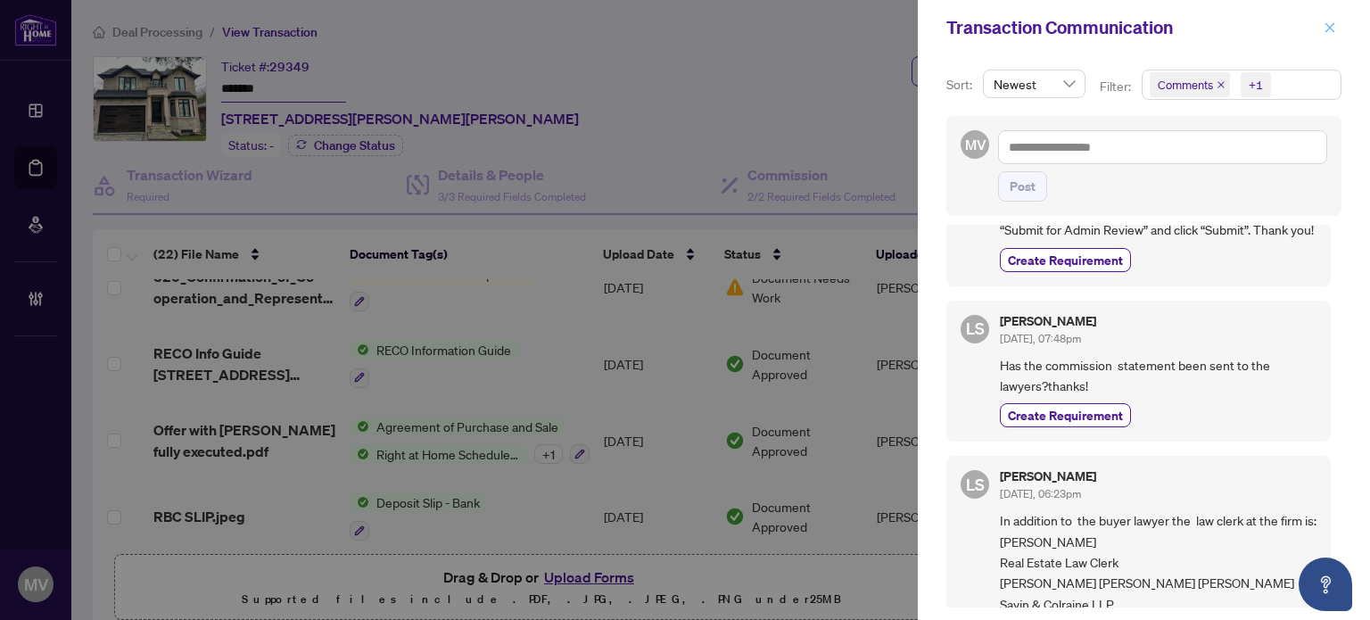
click at [1326, 31] on icon "close" at bounding box center [1331, 27] width 10 height 10
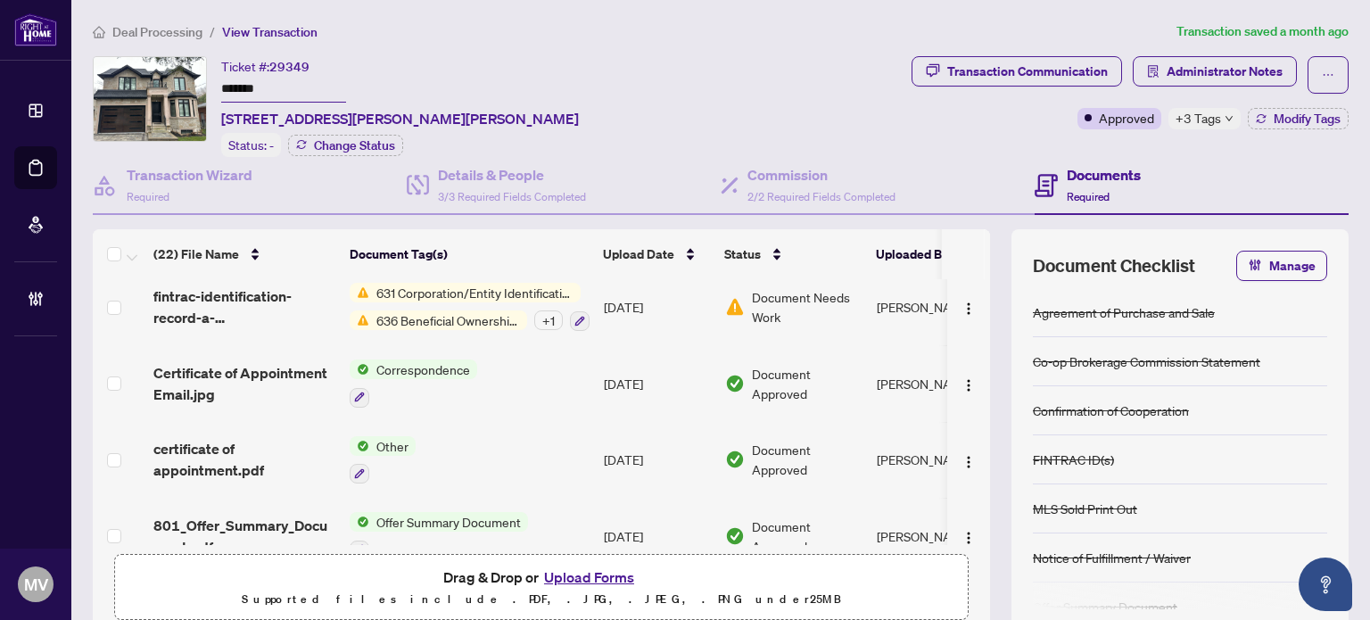
scroll to position [1393, 0]
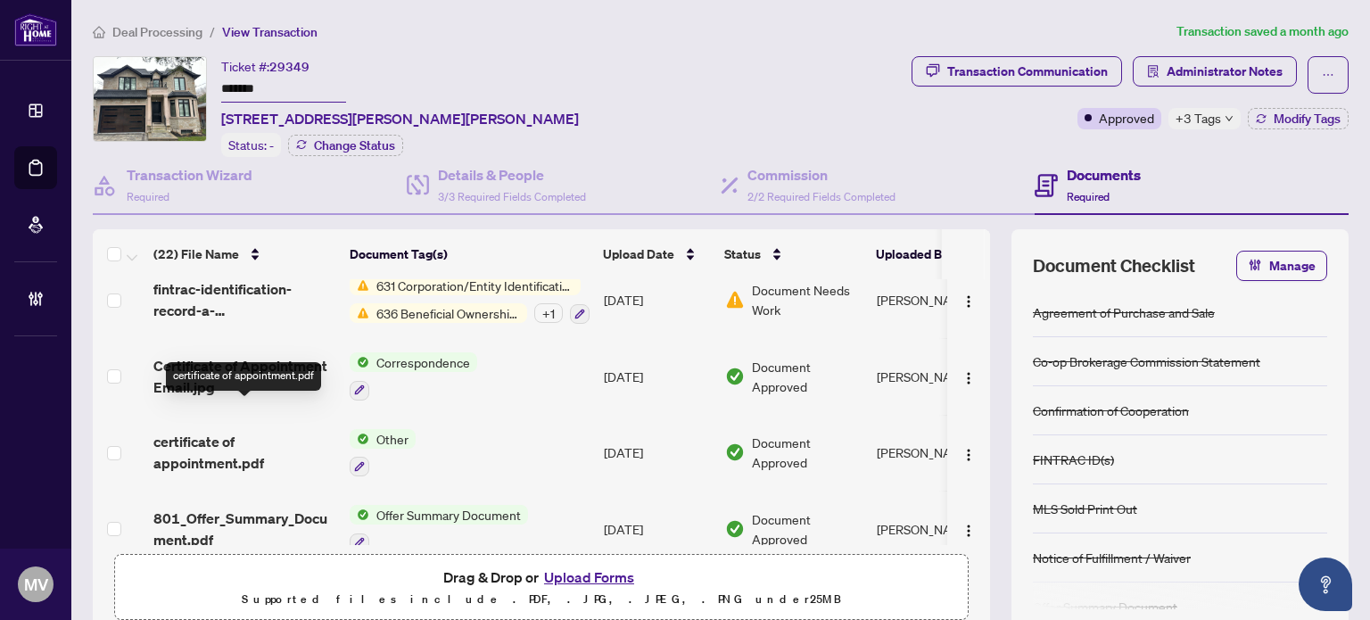
click at [186, 431] on span "certificate of appointment.pdf" at bounding box center [244, 452] width 182 height 43
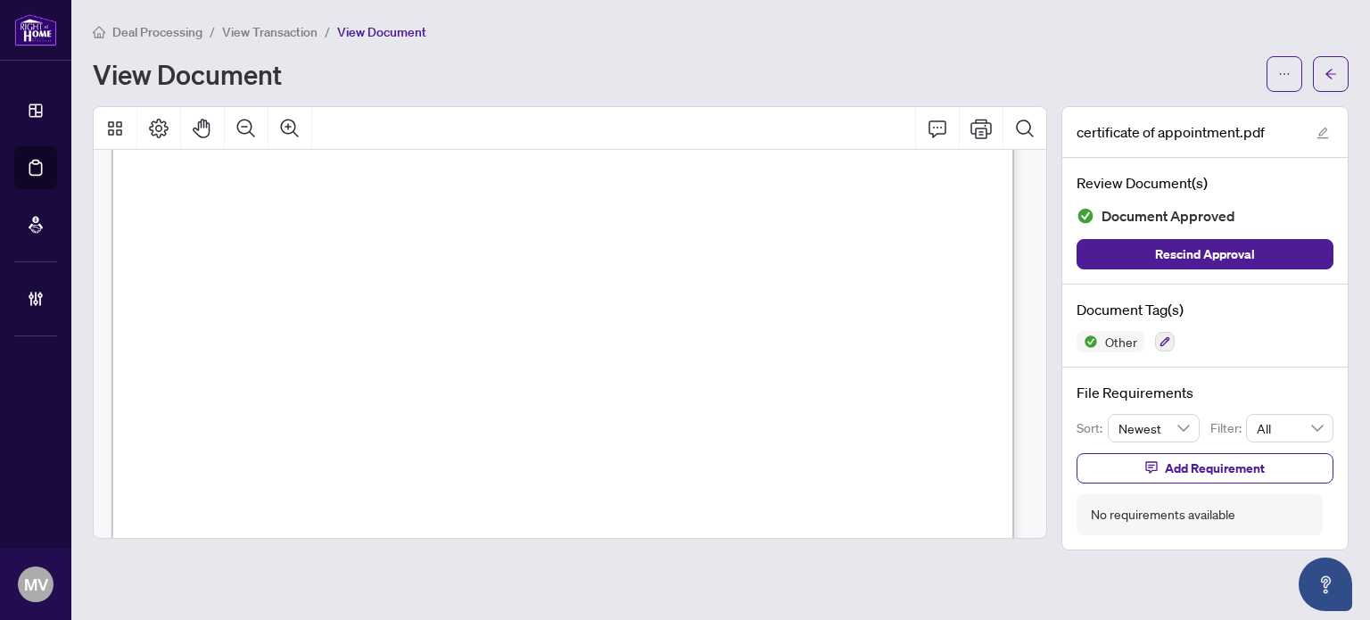
scroll to position [1819, 0]
click at [1327, 76] on icon "arrow-left" at bounding box center [1331, 74] width 12 height 12
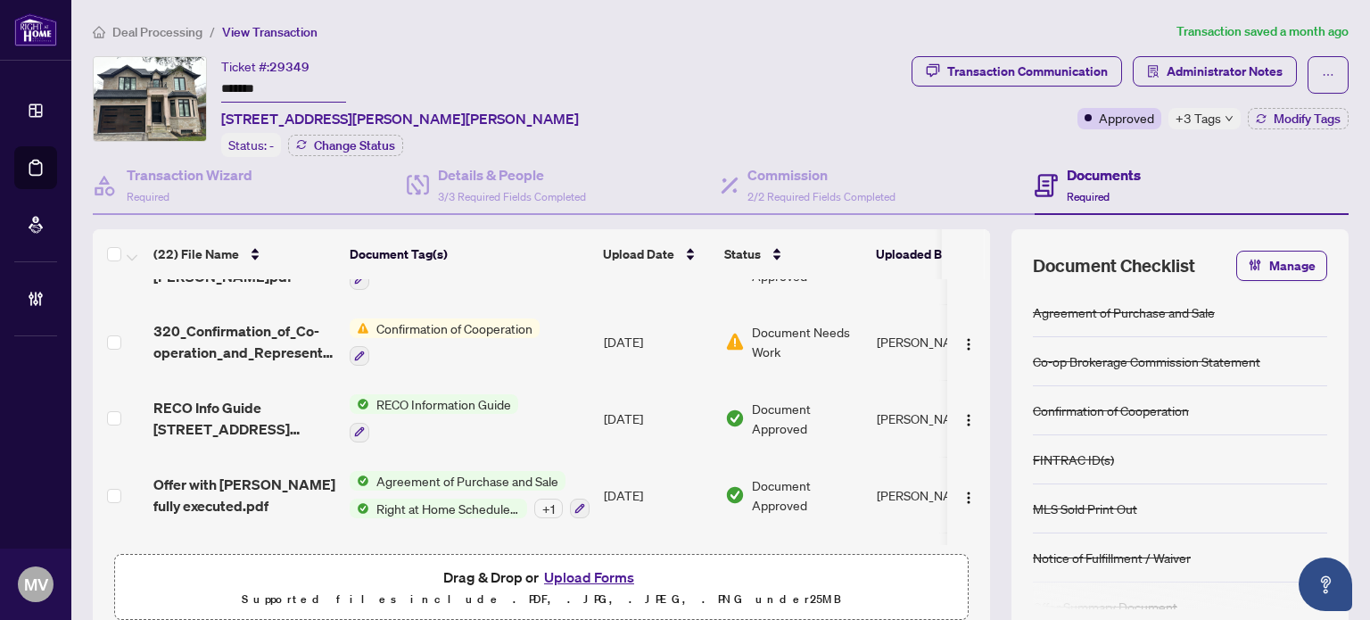
scroll to position [981, 0]
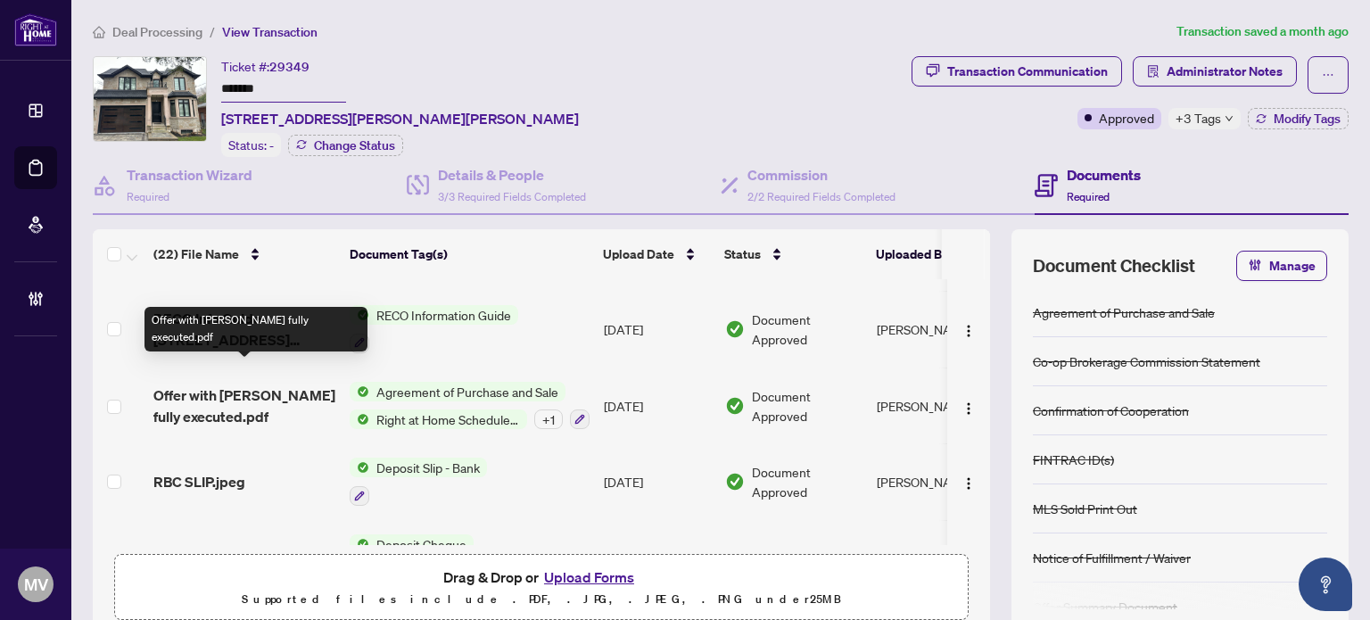
click at [237, 389] on span "Offer with [PERSON_NAME] fully executed.pdf" at bounding box center [244, 406] width 182 height 43
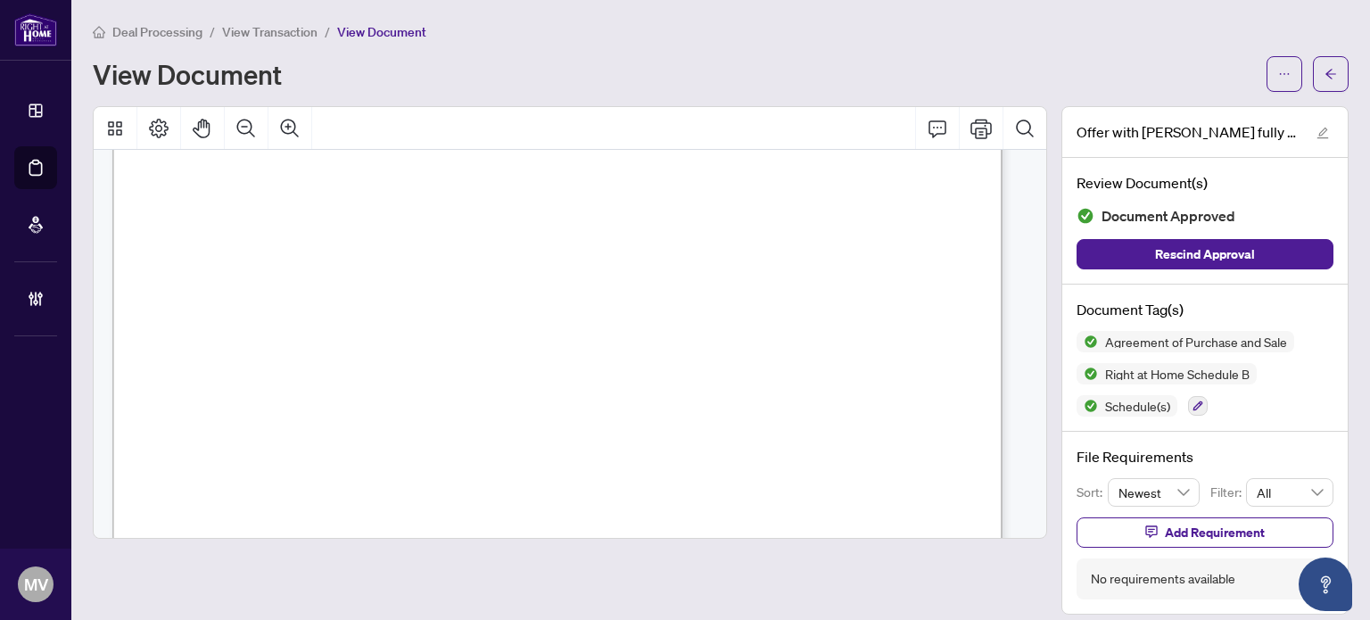
scroll to position [5175, 0]
click at [1313, 77] on button "button" at bounding box center [1331, 74] width 36 height 36
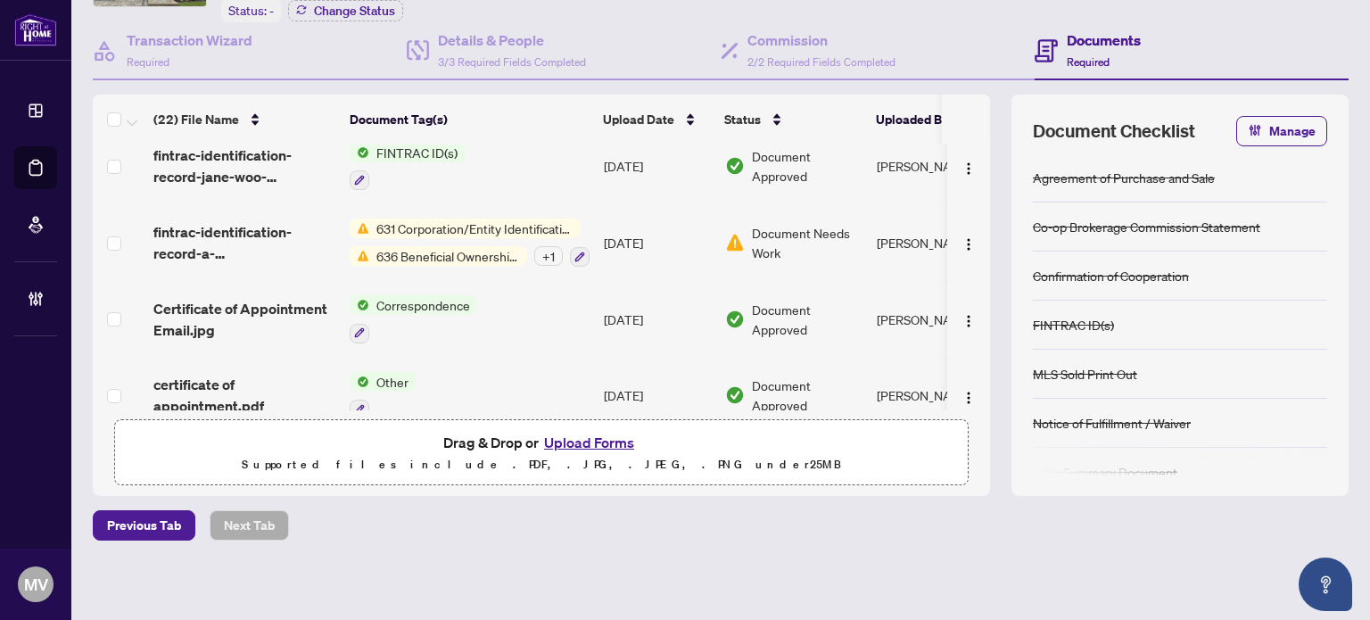
scroll to position [1393, 0]
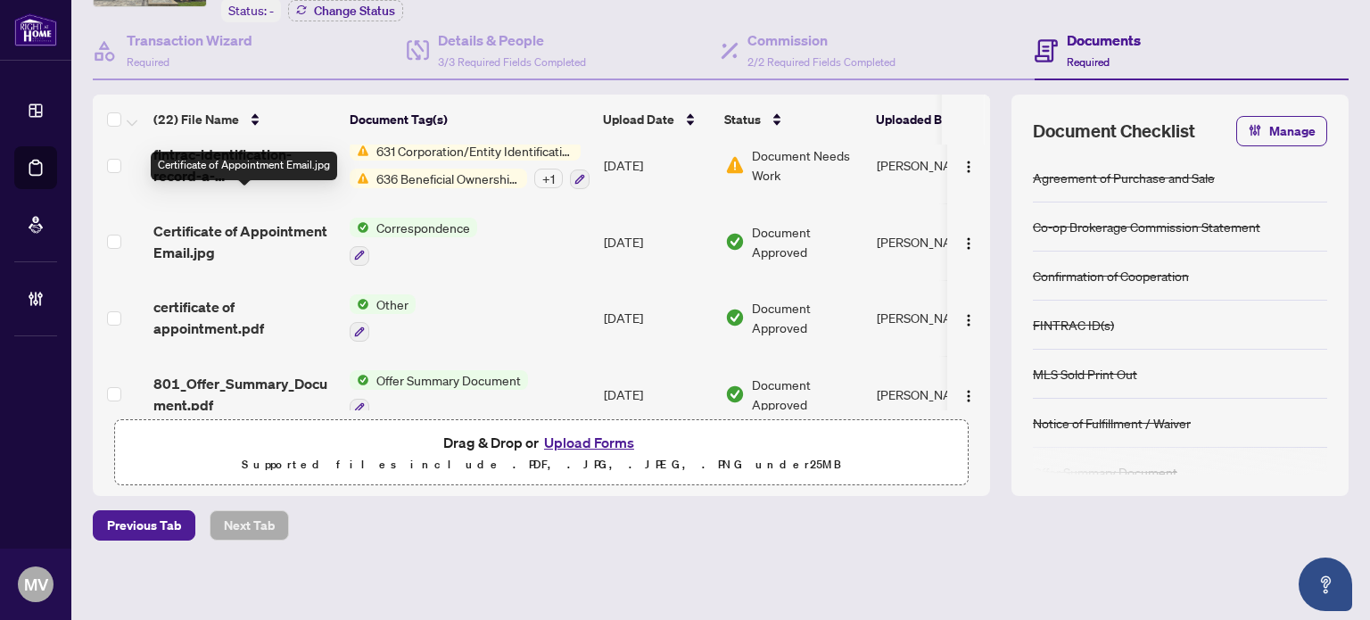
click at [204, 220] on span "Certificate of Appointment Email.jpg" at bounding box center [244, 241] width 182 height 43
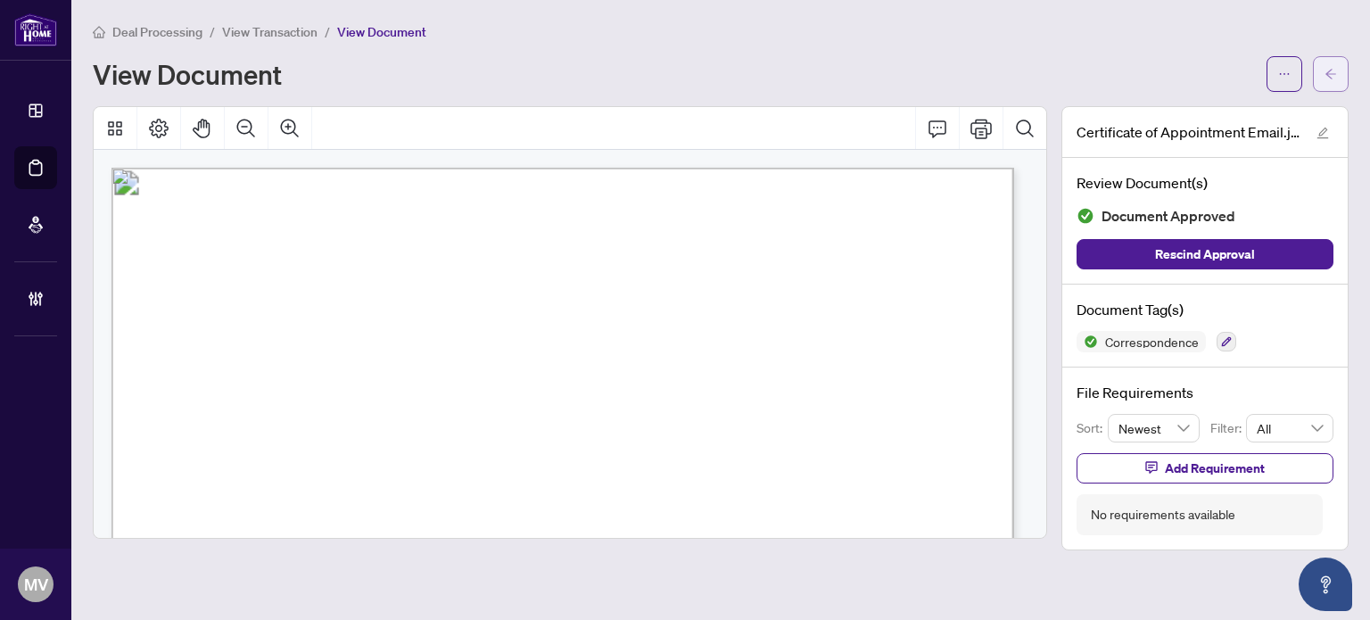
click at [1331, 87] on button "button" at bounding box center [1331, 74] width 36 height 36
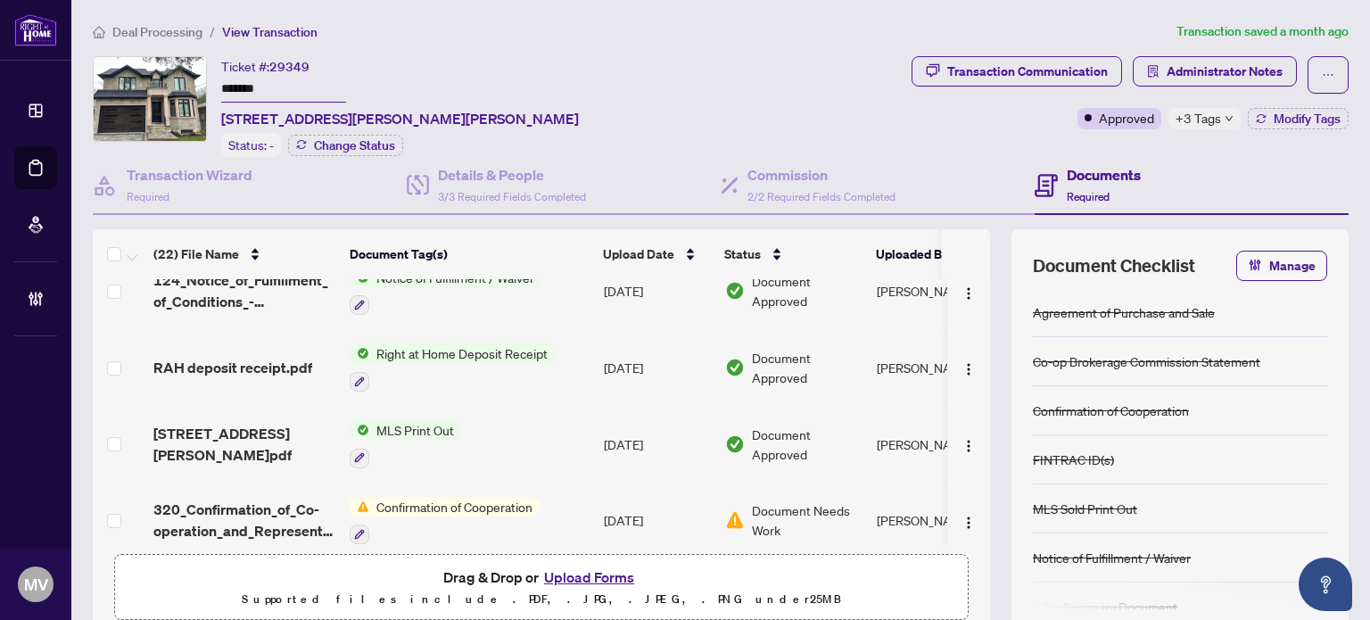
scroll to position [1393, 0]
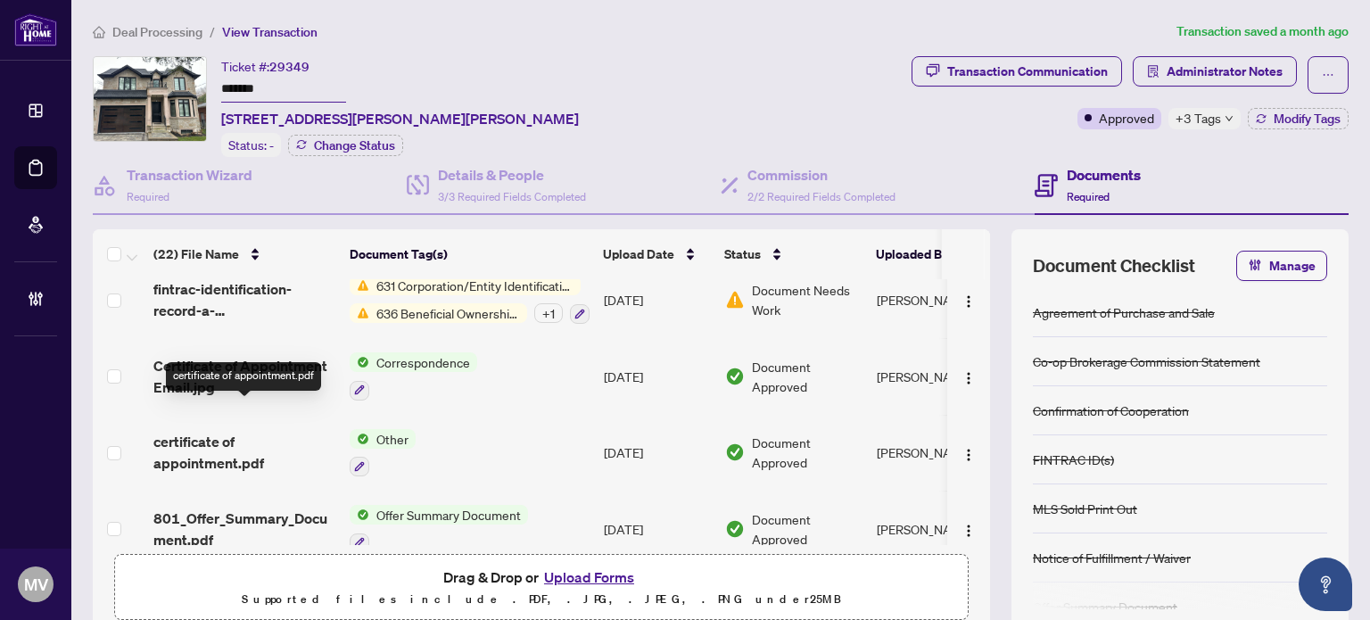
click at [214, 431] on span "certificate of appointment.pdf" at bounding box center [244, 452] width 182 height 43
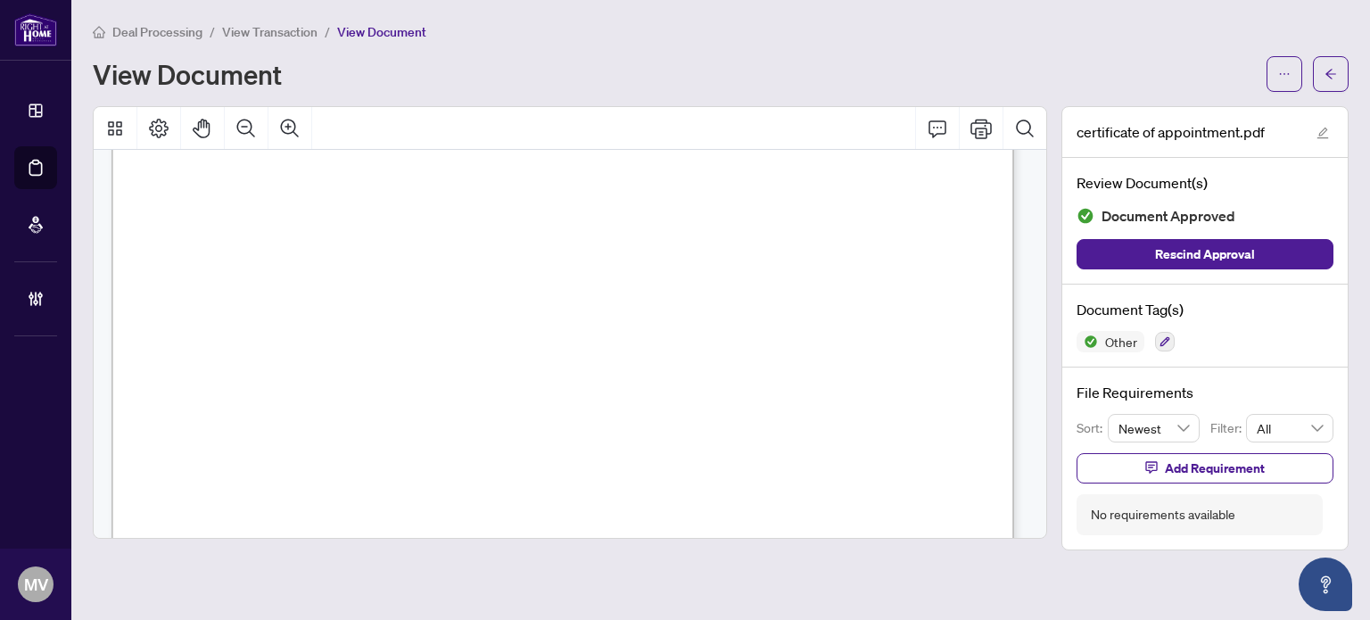
scroll to position [1730, 0]
click at [1285, 70] on icon "ellipsis" at bounding box center [1285, 74] width 12 height 12
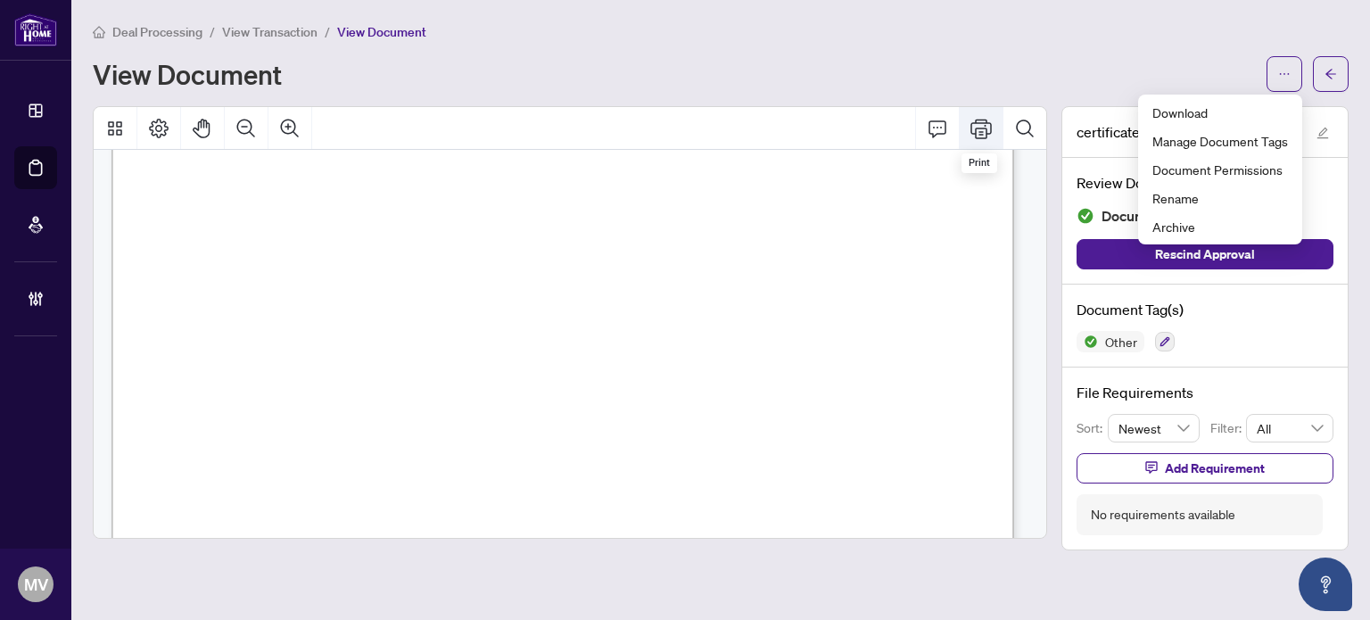
click at [985, 123] on icon "Print" at bounding box center [981, 128] width 21 height 21
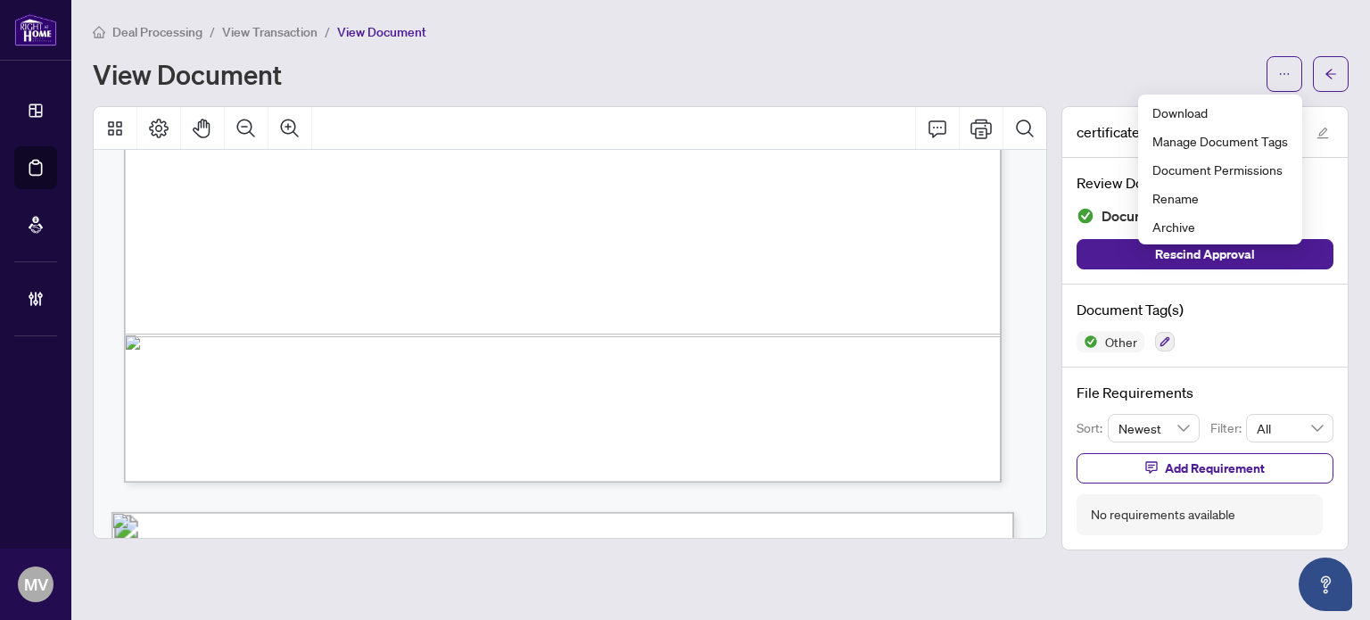
scroll to position [838, 0]
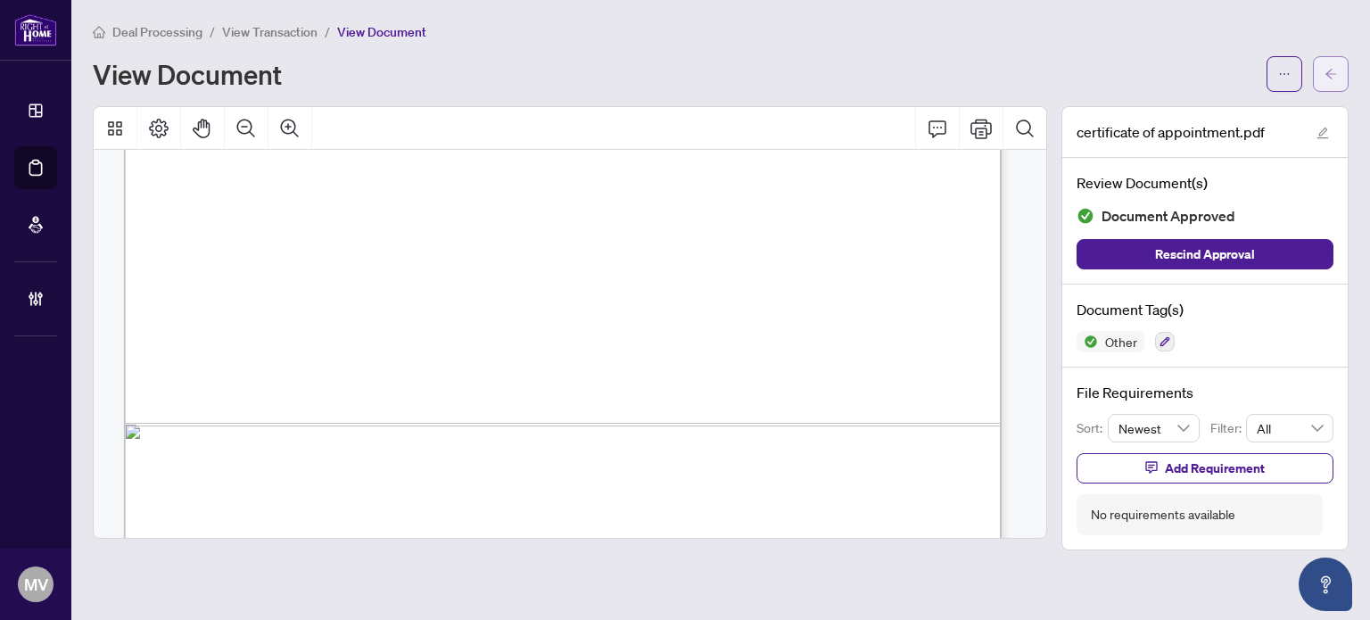
click at [1342, 70] on button "button" at bounding box center [1331, 74] width 36 height 36
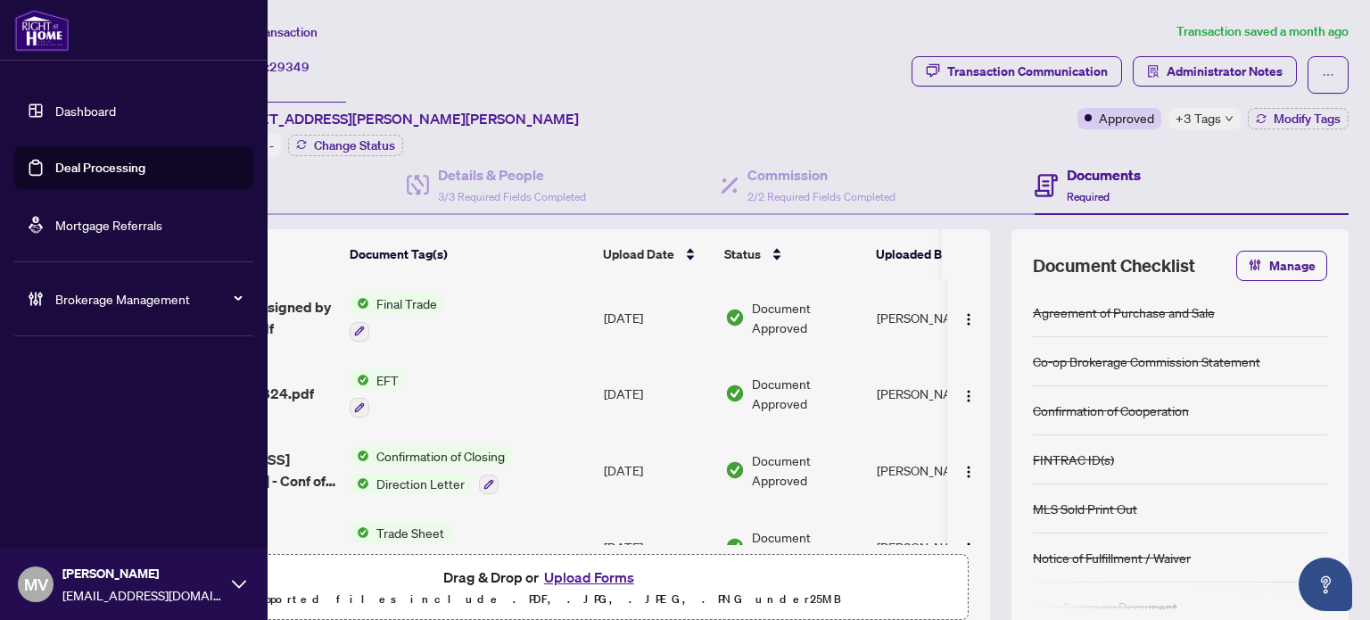
click at [71, 175] on link "Deal Processing" at bounding box center [100, 168] width 90 height 16
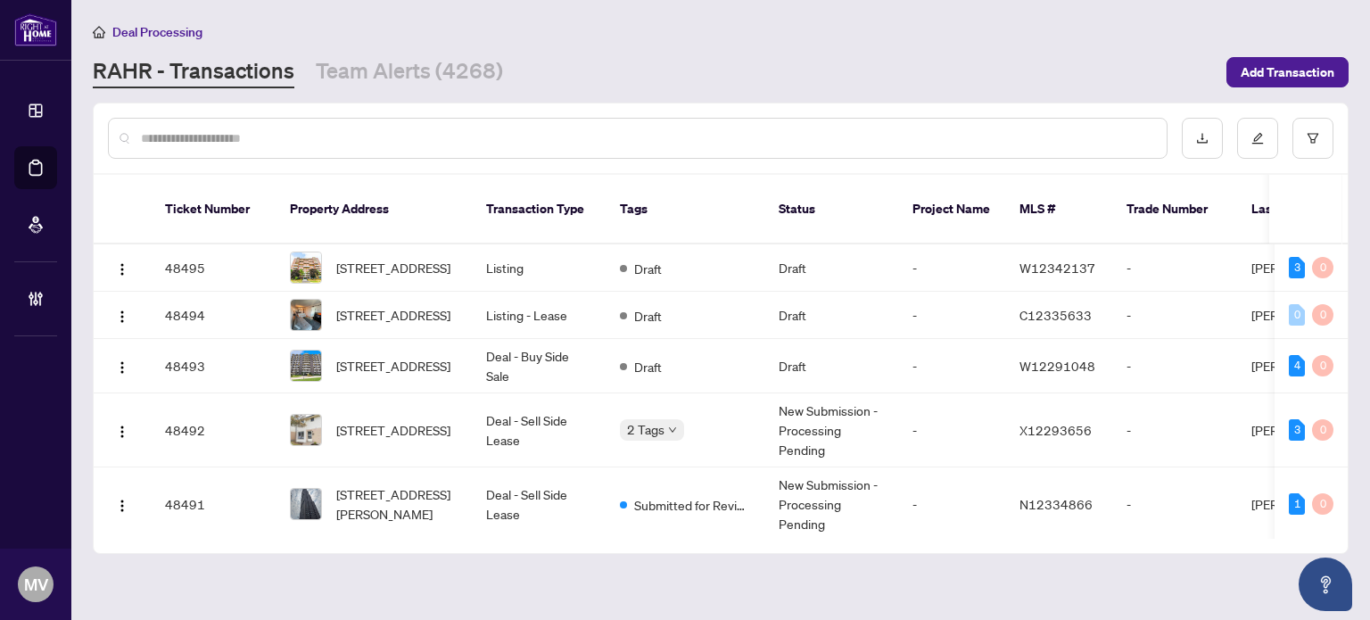
click at [442, 137] on input "text" at bounding box center [647, 138] width 1012 height 20
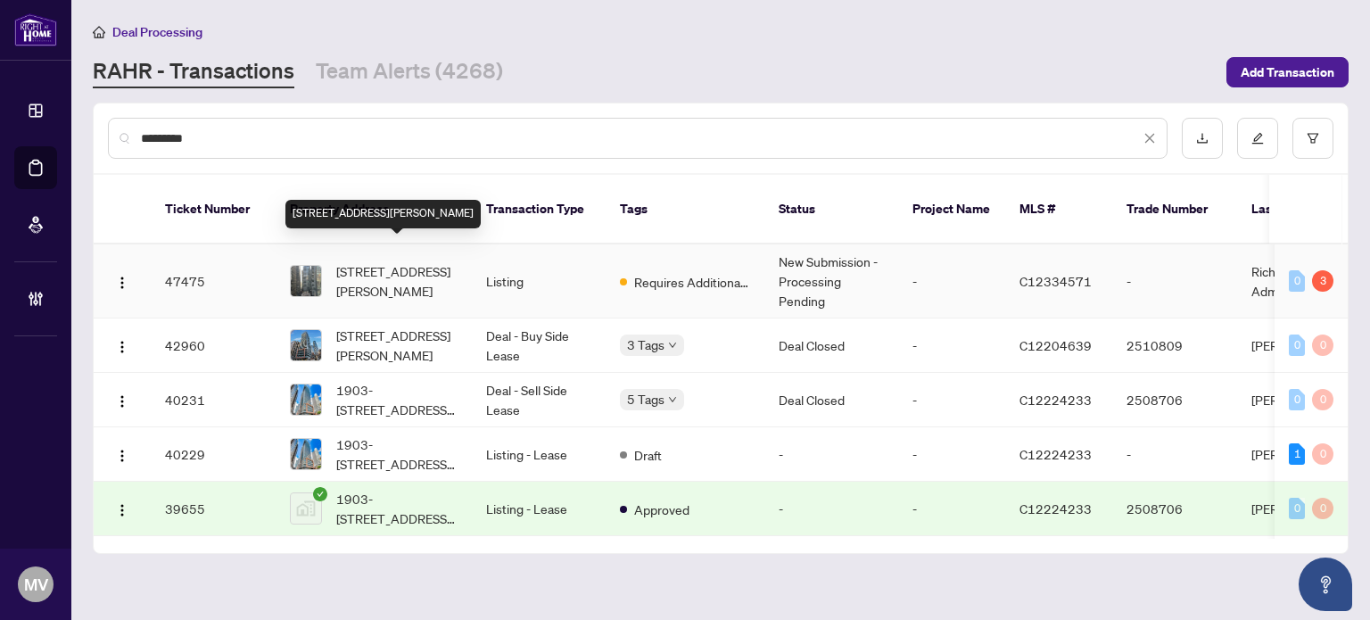
type input "********"
click at [416, 261] on span "[STREET_ADDRESS][PERSON_NAME]" at bounding box center [396, 280] width 121 height 39
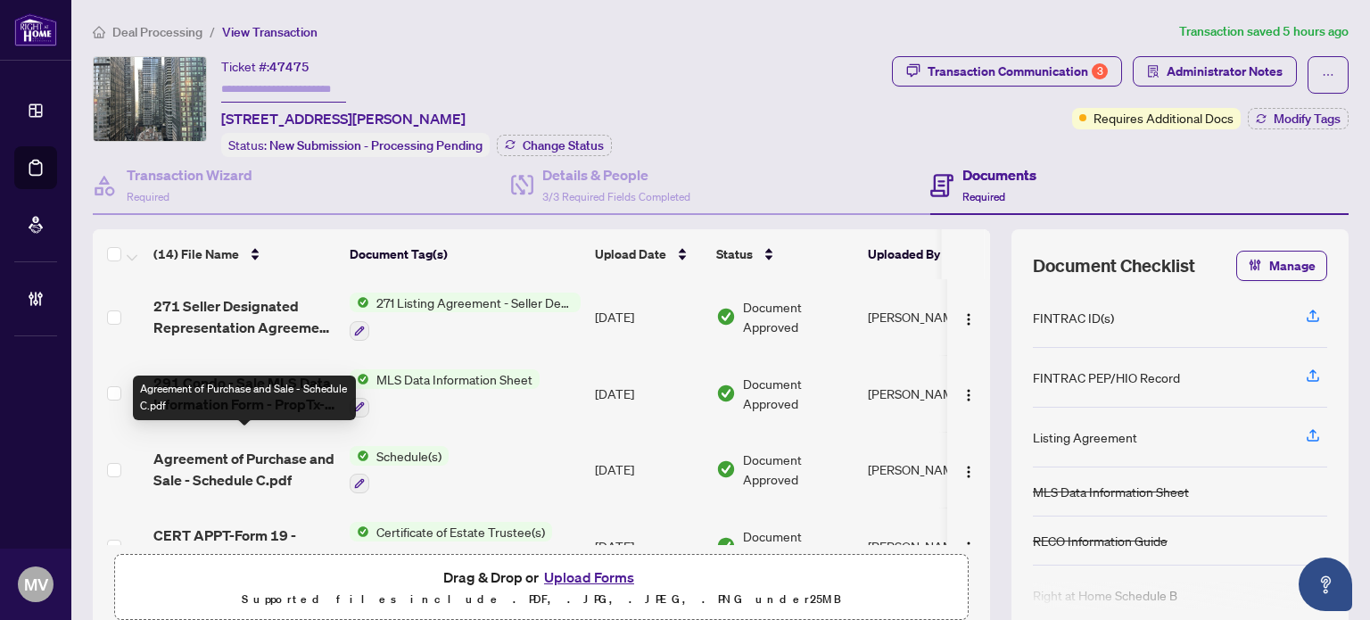
scroll to position [625, 0]
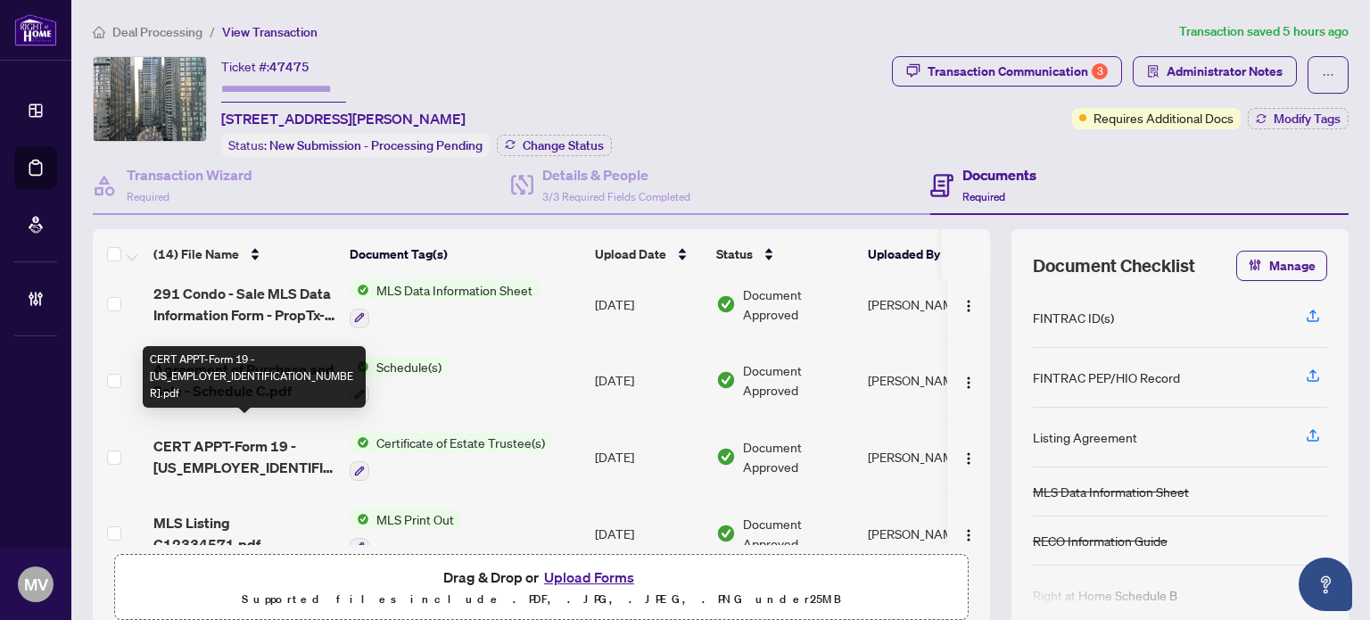
click at [250, 436] on span "CERT APPT-Form 19 - [US_EMPLOYER_IDENTIFICATION_NUMBER].pdf" at bounding box center [244, 456] width 182 height 43
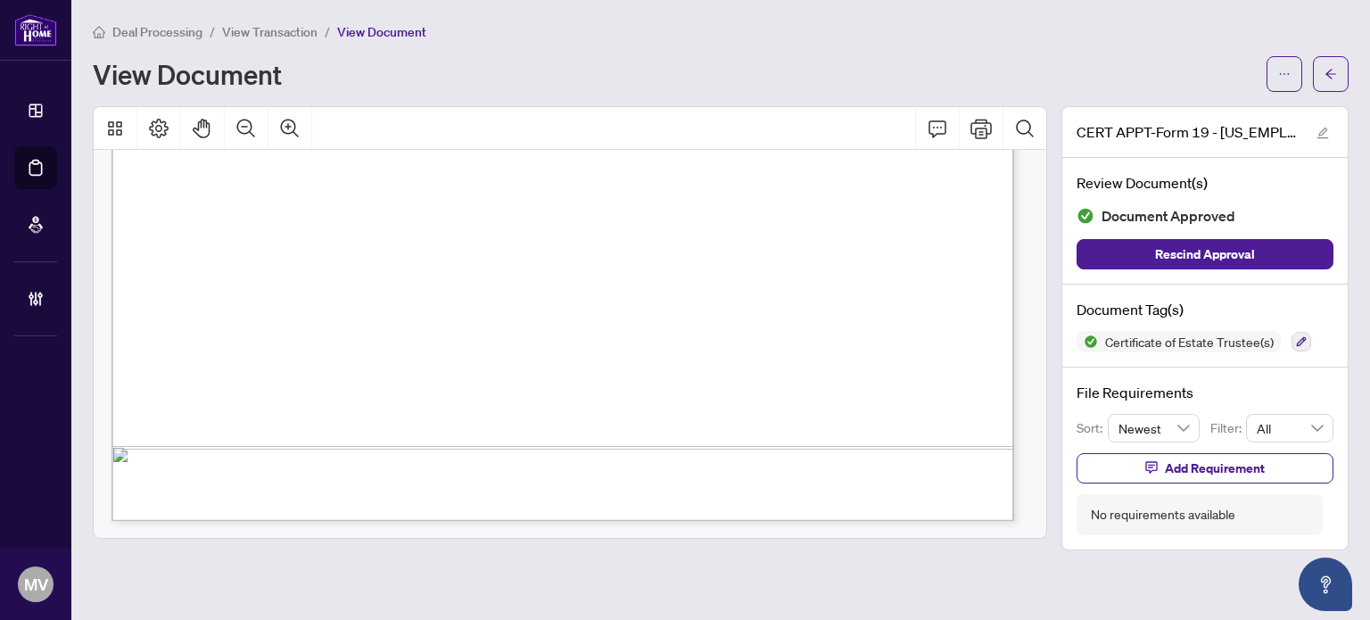
scroll to position [190, 0]
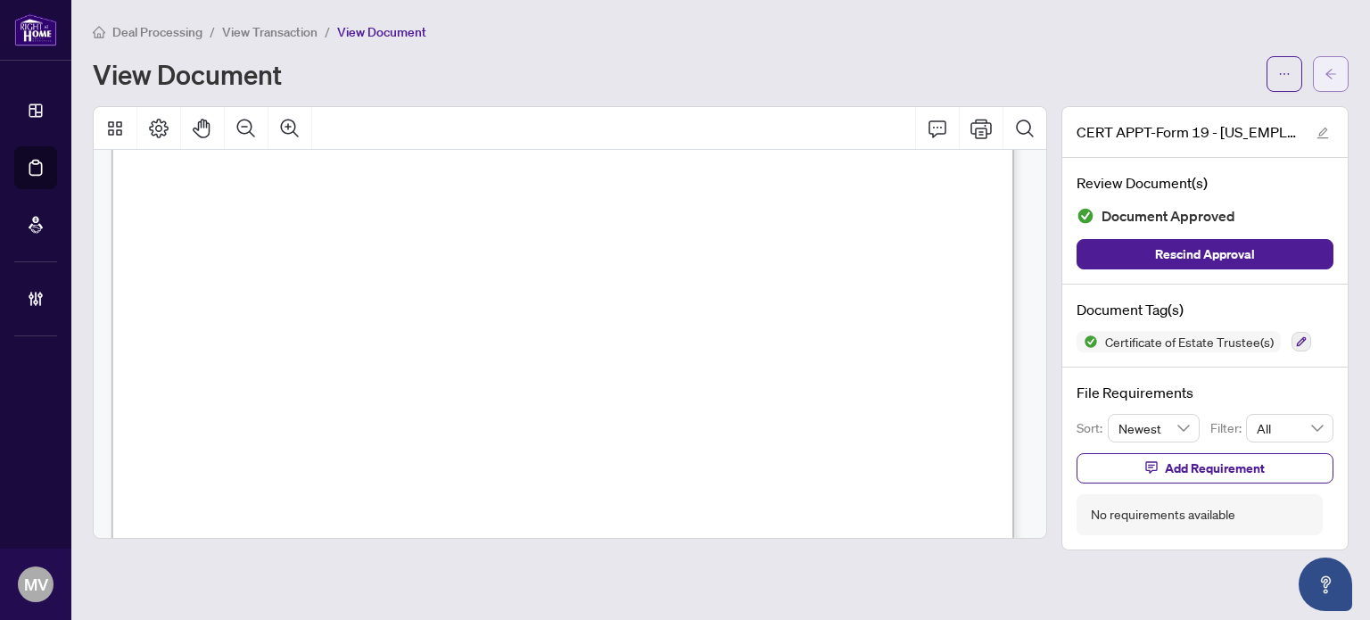
click at [1341, 71] on button "button" at bounding box center [1331, 74] width 36 height 36
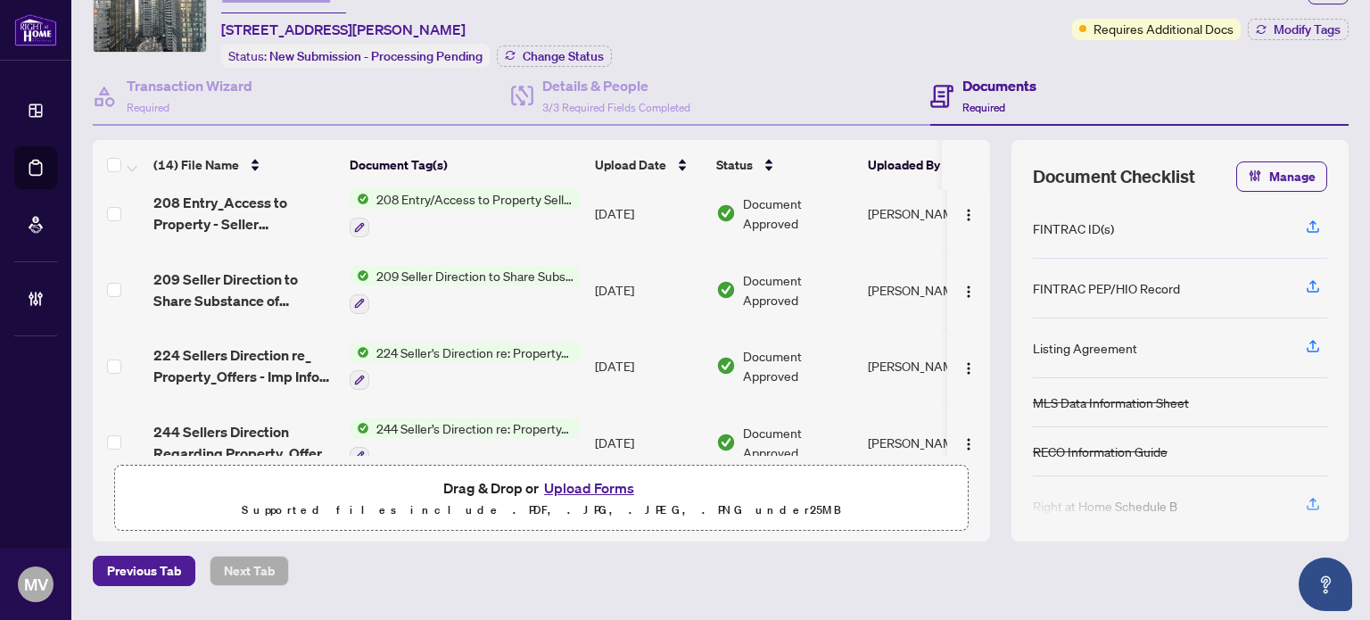
scroll to position [79, 0]
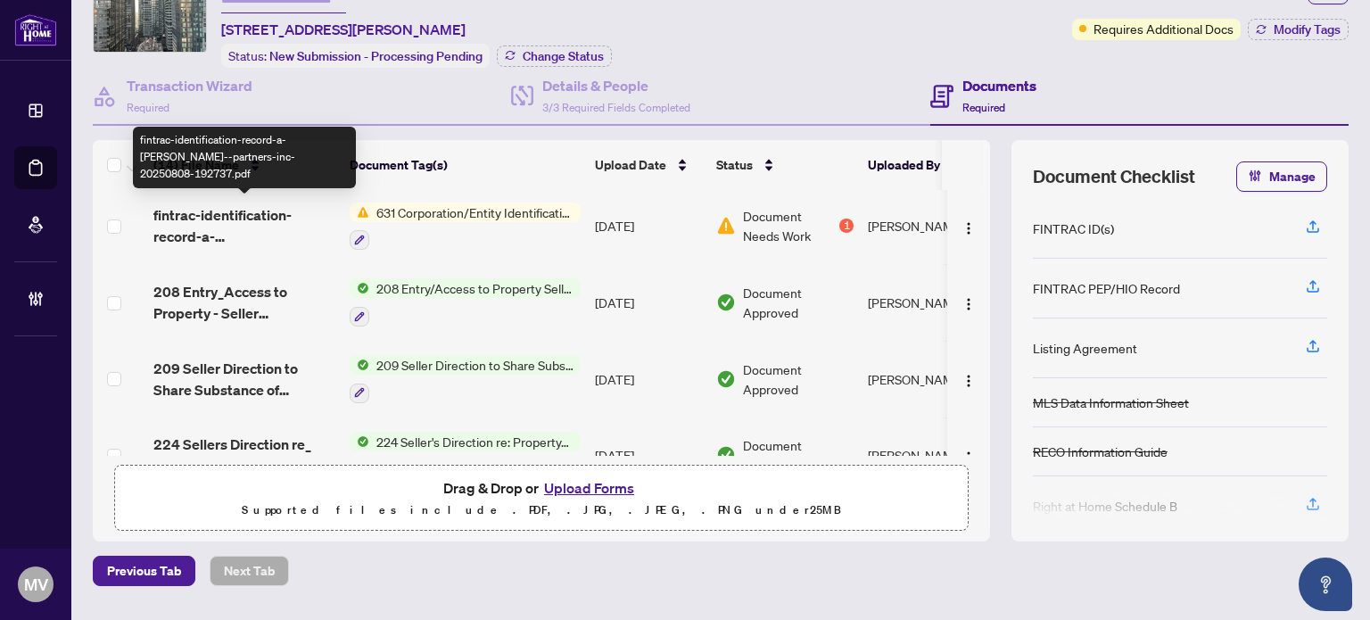
click at [227, 219] on span "fintrac-identification-record-a-[PERSON_NAME]--partners-inc-20250808-192737.pdf" at bounding box center [244, 225] width 182 height 43
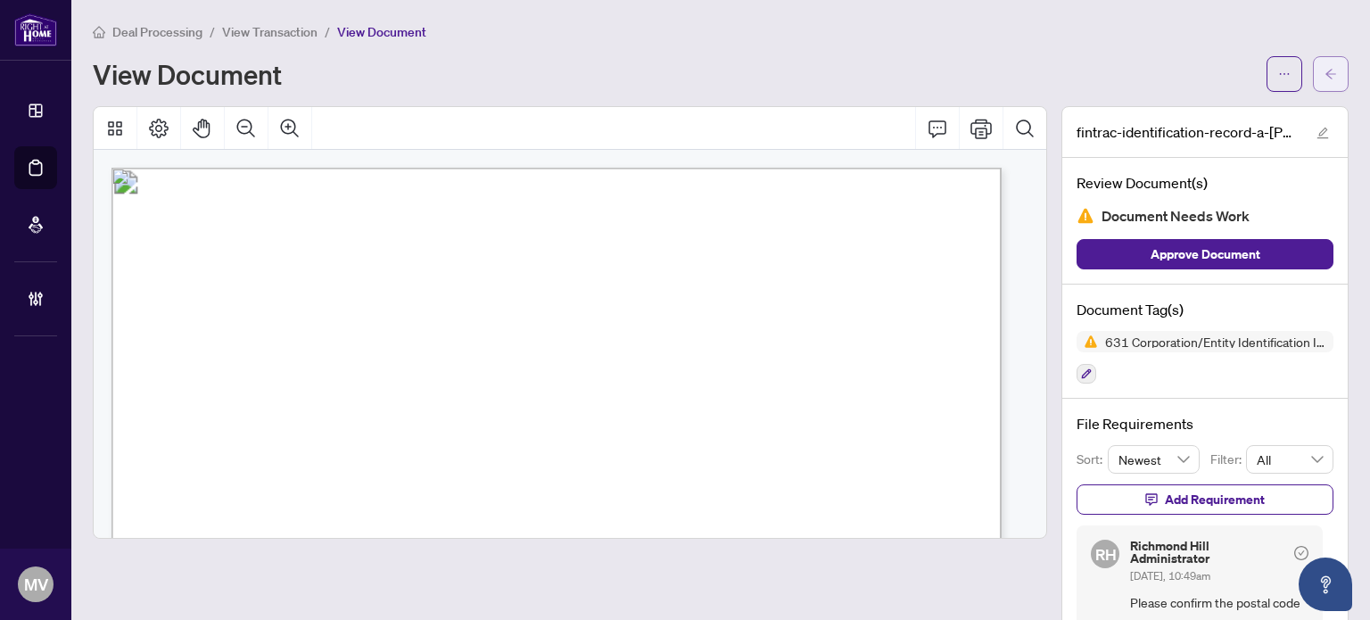
click at [1328, 68] on button "button" at bounding box center [1331, 74] width 36 height 36
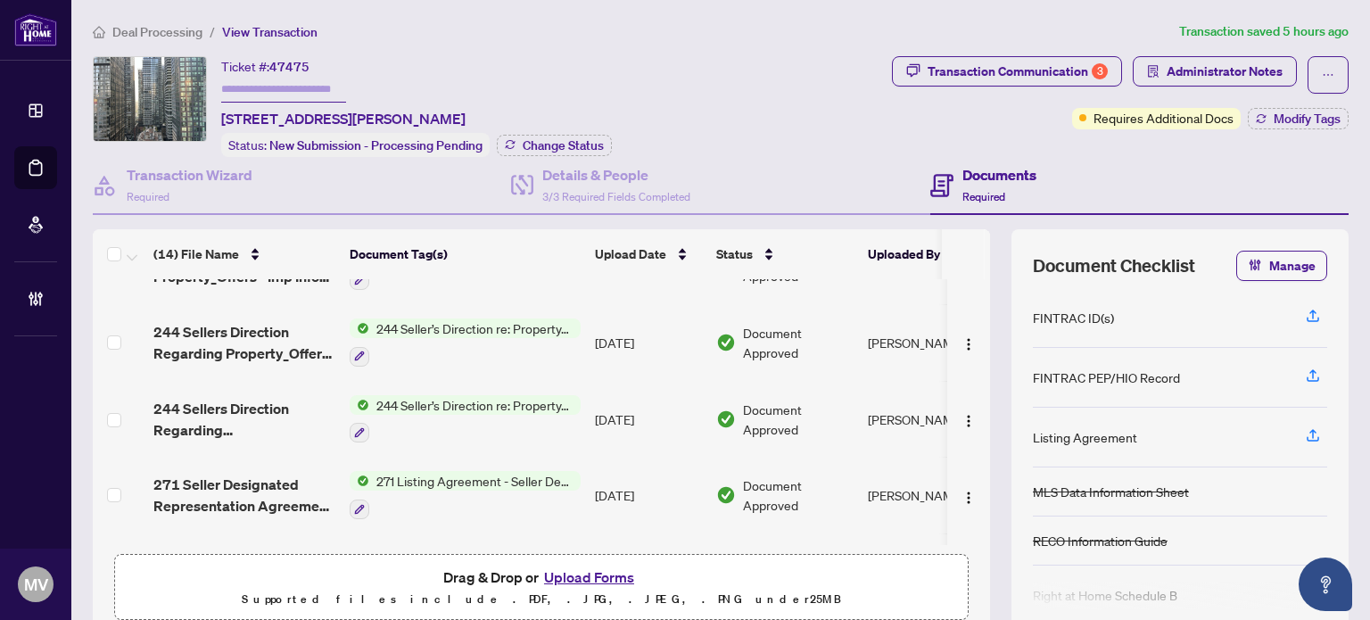
scroll to position [446, 0]
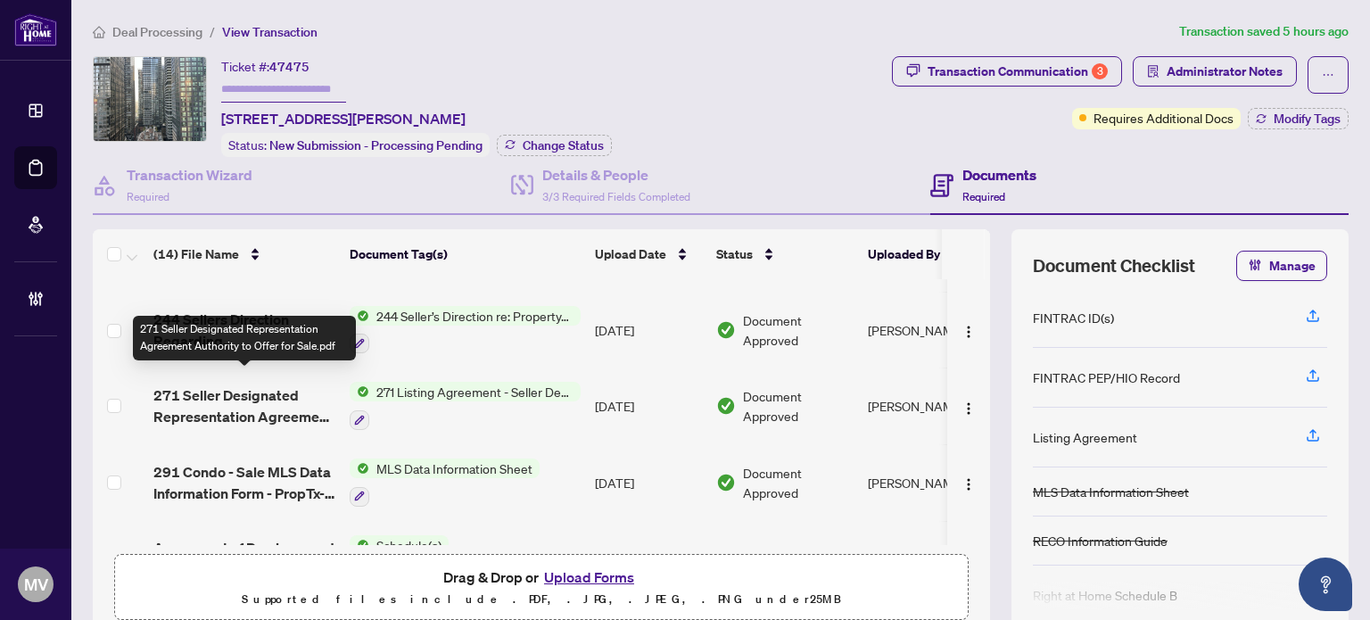
click at [250, 401] on span "271 Seller Designated Representation Agreement Authority to Offer for Sale.pdf" at bounding box center [244, 406] width 182 height 43
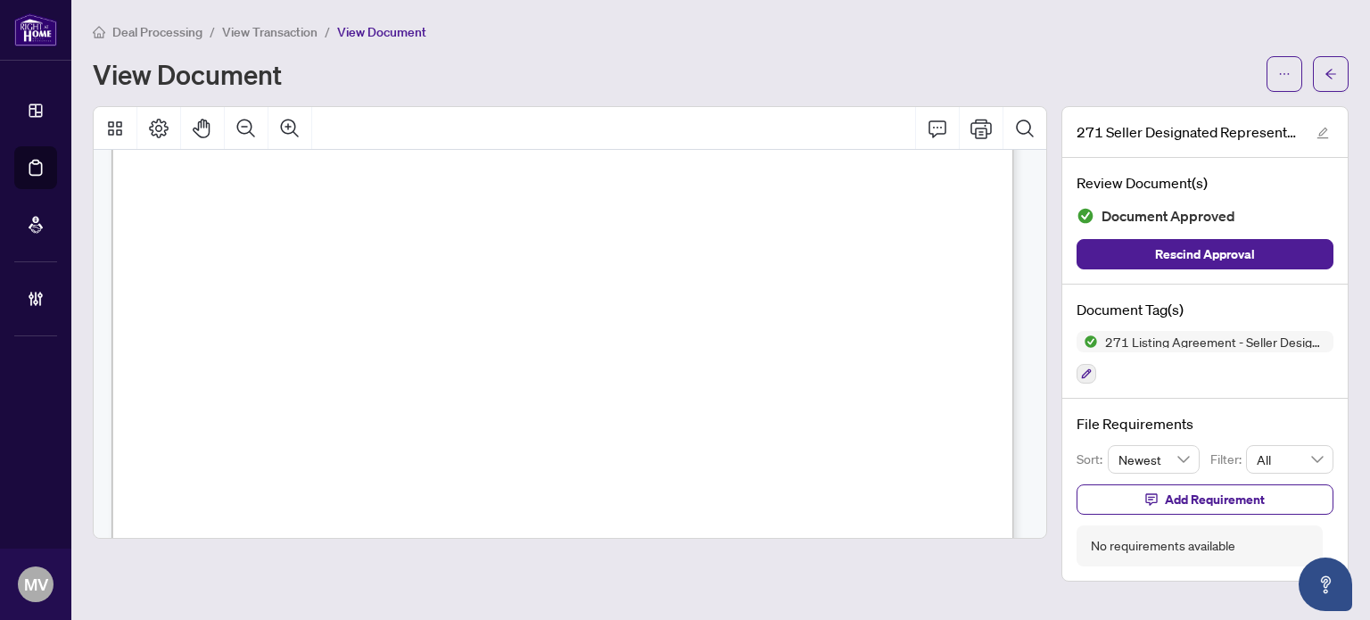
scroll to position [446, 0]
